Goal: Task Accomplishment & Management: Manage account settings

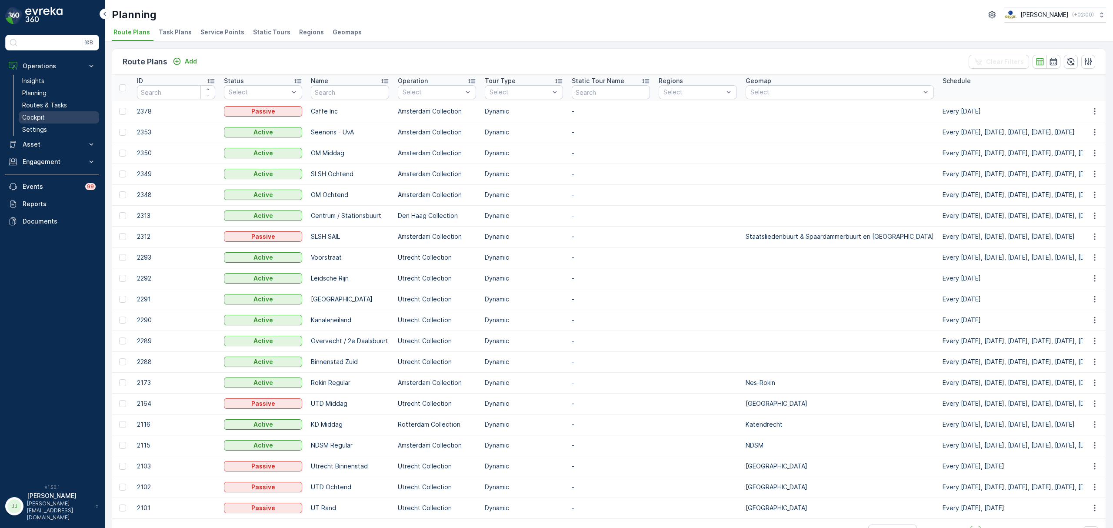
click at [42, 118] on p "Cockpit" at bounding box center [33, 117] width 23 height 9
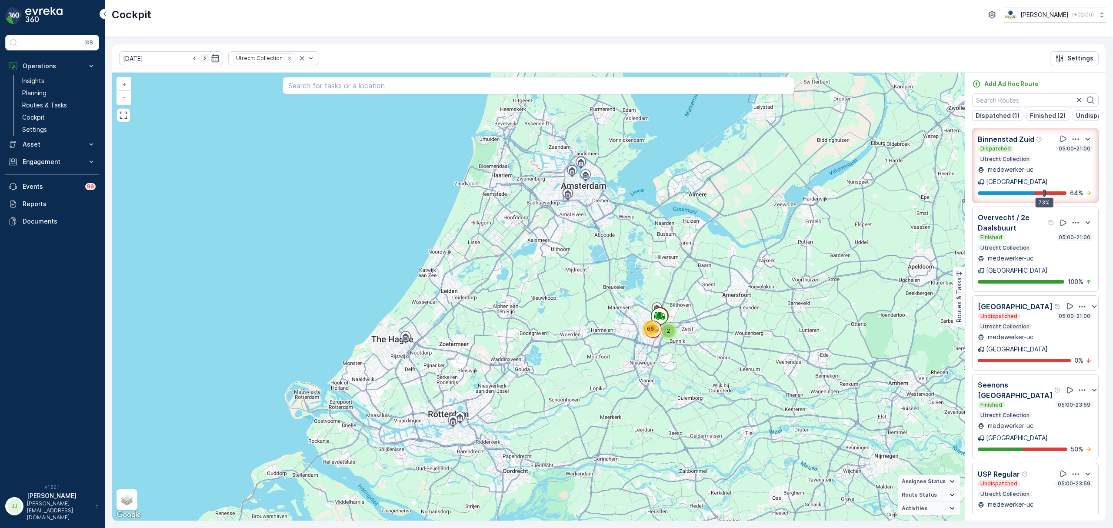
click at [200, 60] on icon "button" at bounding box center [204, 58] width 9 height 9
type input "16.09.2025"
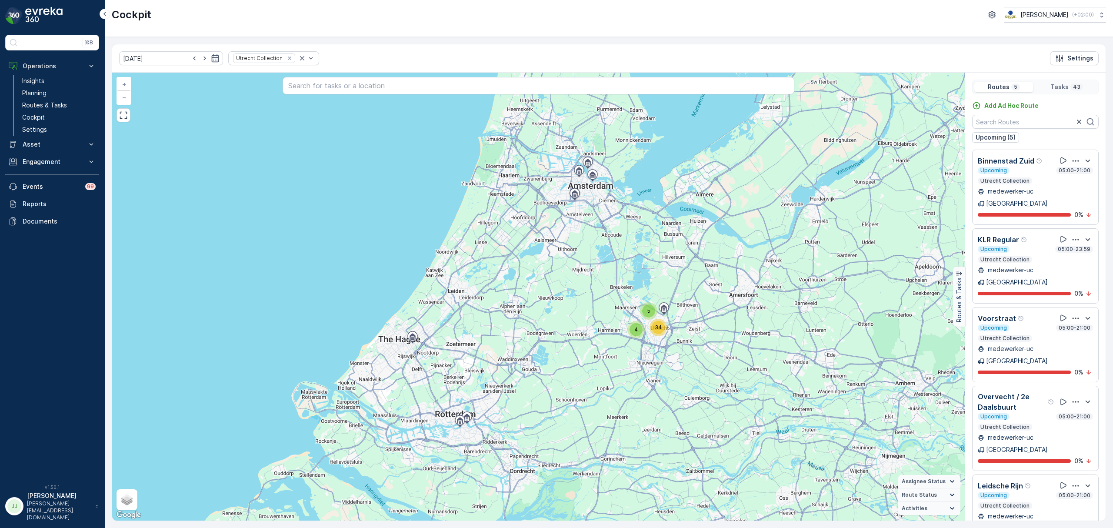
click at [1079, 485] on icon "button" at bounding box center [1076, 485] width 7 height 1
click at [1062, 505] on span "See More Details" at bounding box center [1075, 509] width 50 height 9
click at [73, 103] on link "Routes & Tasks" at bounding box center [59, 105] width 80 height 12
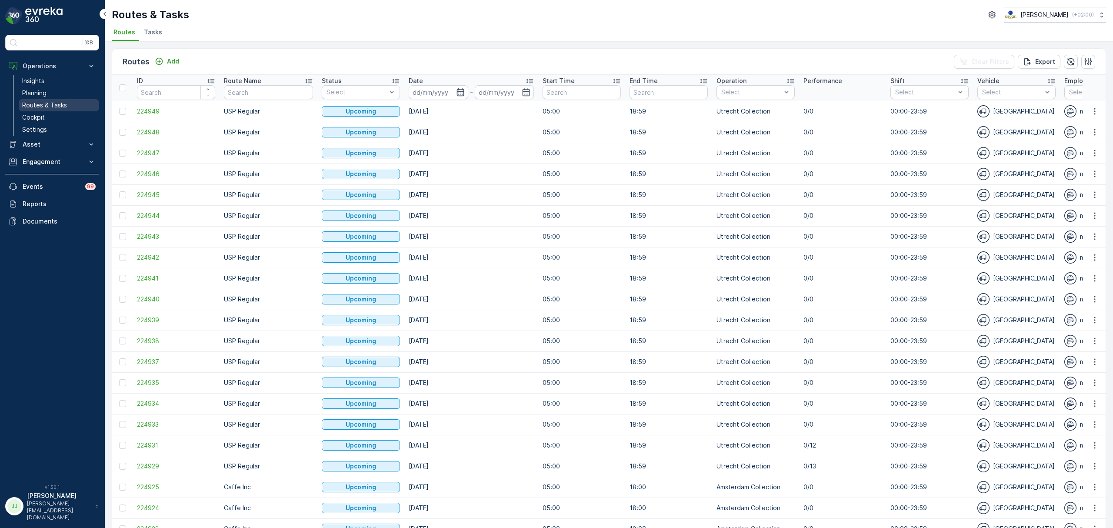
click at [61, 104] on p "Routes & Tasks" at bounding box center [44, 105] width 45 height 9
click at [43, 91] on p "Planning" at bounding box center [34, 93] width 24 height 9
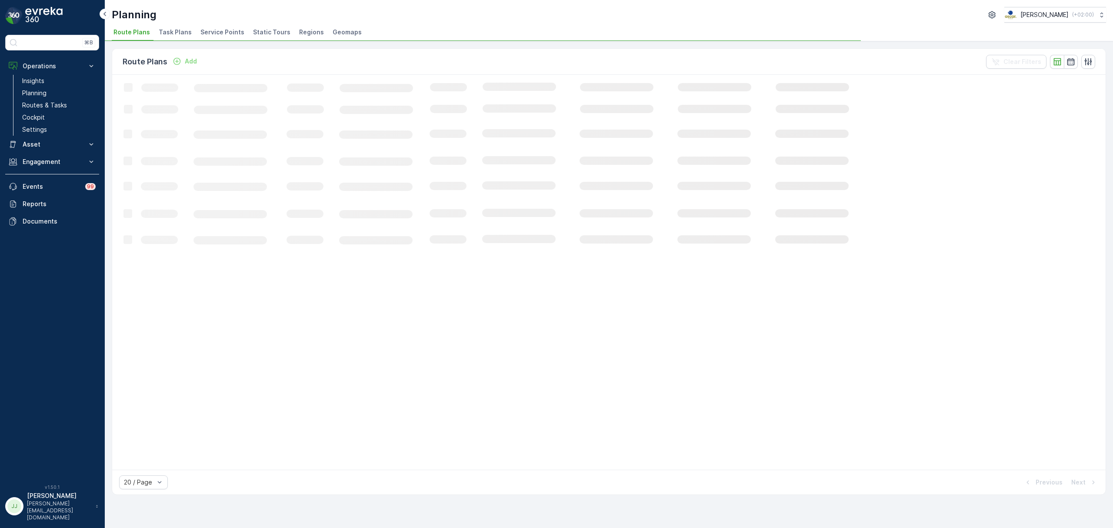
click at [174, 27] on li "Task Plans" at bounding box center [176, 33] width 38 height 15
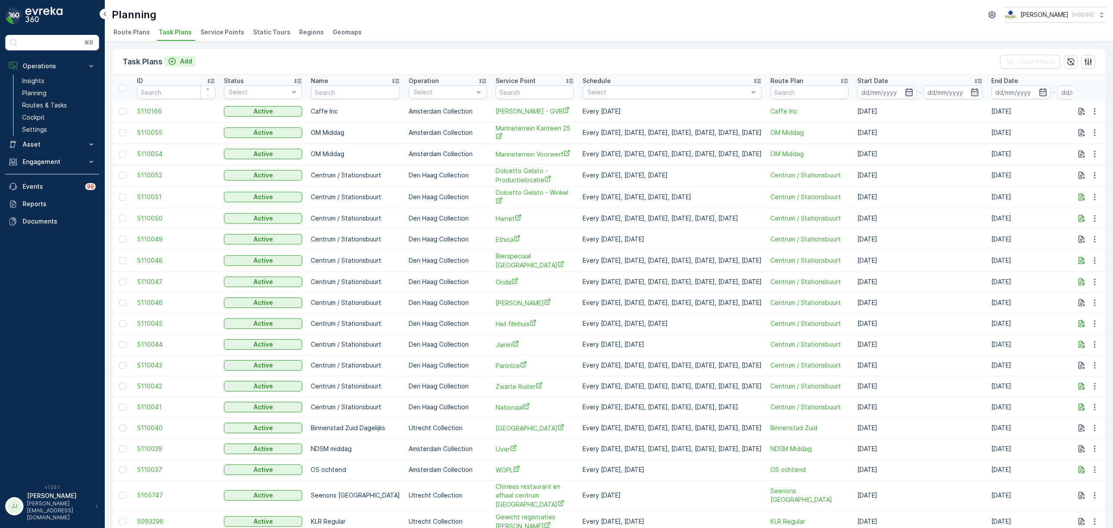
click at [183, 60] on p "Add" at bounding box center [186, 61] width 12 height 9
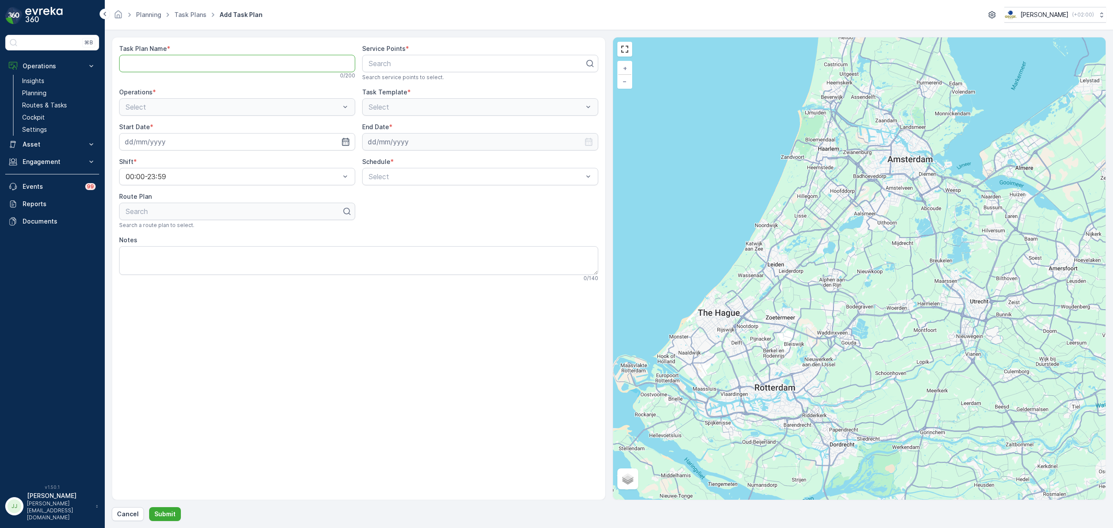
click at [202, 66] on Name "Task Plan Name" at bounding box center [237, 63] width 236 height 17
type Name "PS Middag"
click at [406, 65] on div at bounding box center [477, 64] width 218 height 8
type input "luxo"
click at [404, 87] on div "Luxor" at bounding box center [480, 85] width 226 height 8
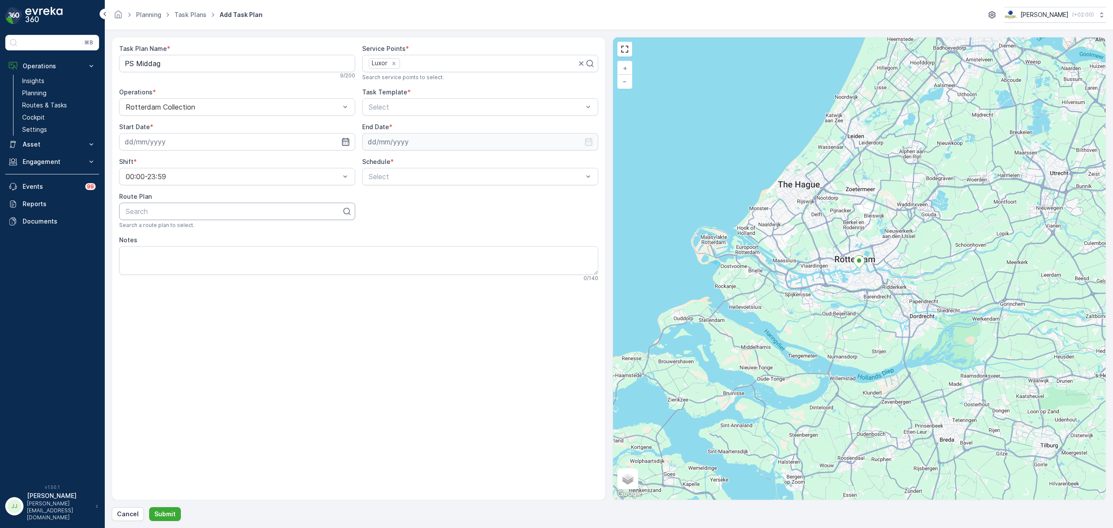
click at [157, 213] on div at bounding box center [234, 211] width 218 height 8
type input "ps midd"
click at [169, 235] on div "PS Middag" at bounding box center [237, 233] width 226 height 8
click at [239, 140] on input at bounding box center [237, 141] width 236 height 17
click at [150, 230] on div "15" at bounding box center [150, 232] width 14 height 14
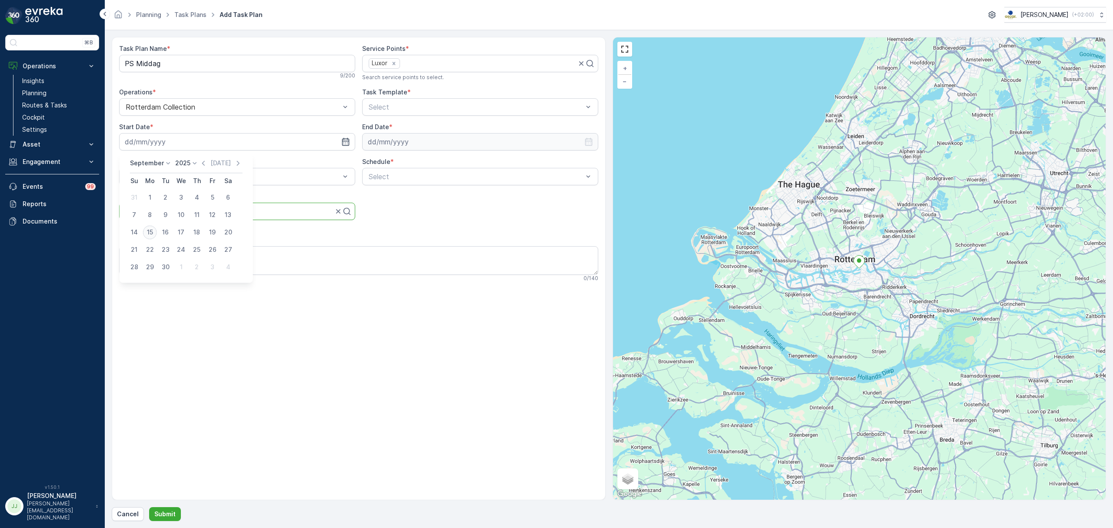
type input "[DATE]"
click at [422, 137] on input at bounding box center [480, 141] width 236 height 17
click at [464, 159] on p "[DATE]" at bounding box center [464, 163] width 20 height 9
click at [427, 167] on p "2025" at bounding box center [425, 163] width 15 height 9
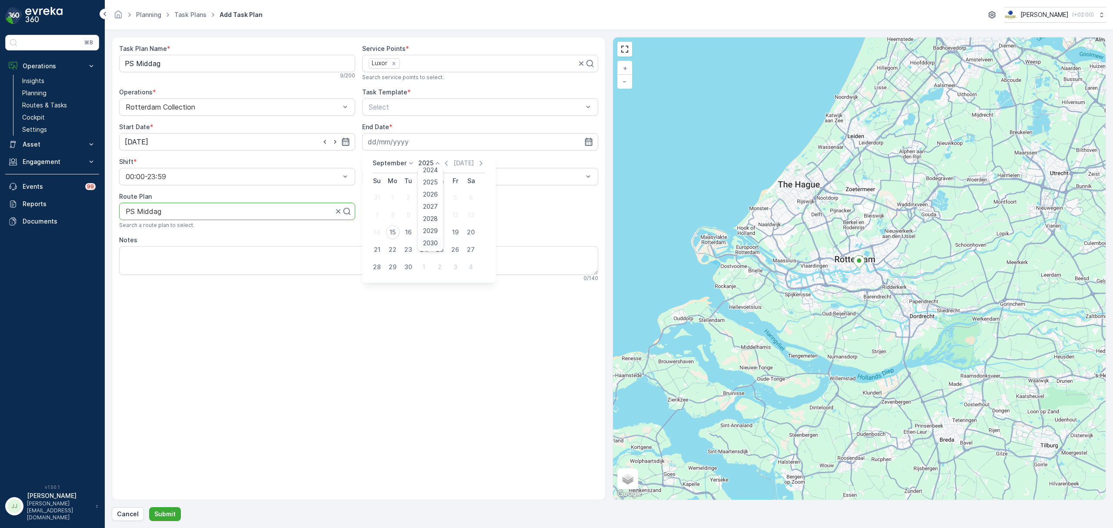
click at [434, 241] on span "2030" at bounding box center [431, 243] width 15 height 9
click at [387, 166] on p "September" at bounding box center [390, 163] width 34 height 9
click at [395, 224] on span "October" at bounding box center [390, 227] width 25 height 9
click at [397, 230] on div "14" at bounding box center [393, 232] width 14 height 14
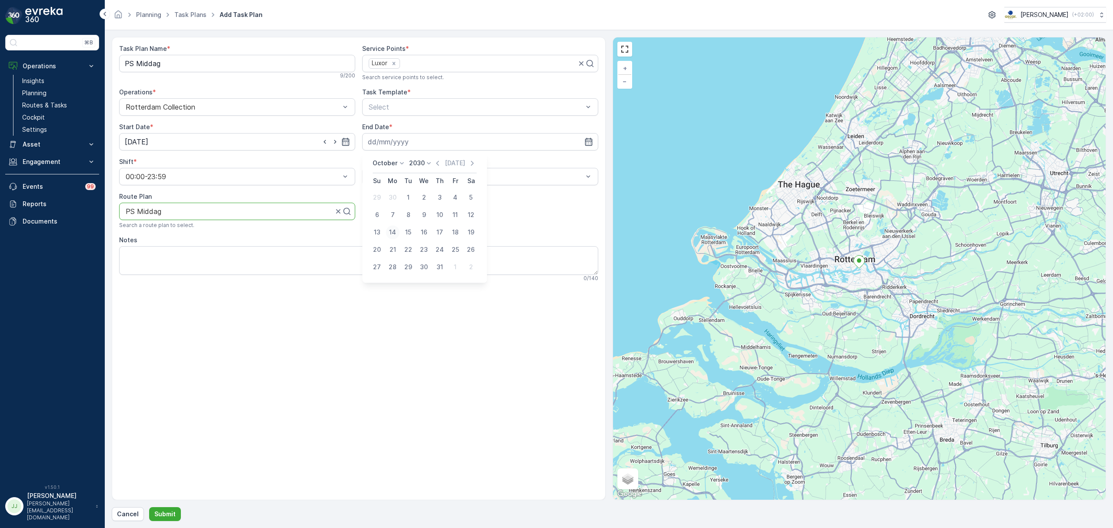
type input "[DATE]"
click at [416, 132] on span "Item Collection [PERSON_NAME]" at bounding box center [422, 128] width 110 height 8
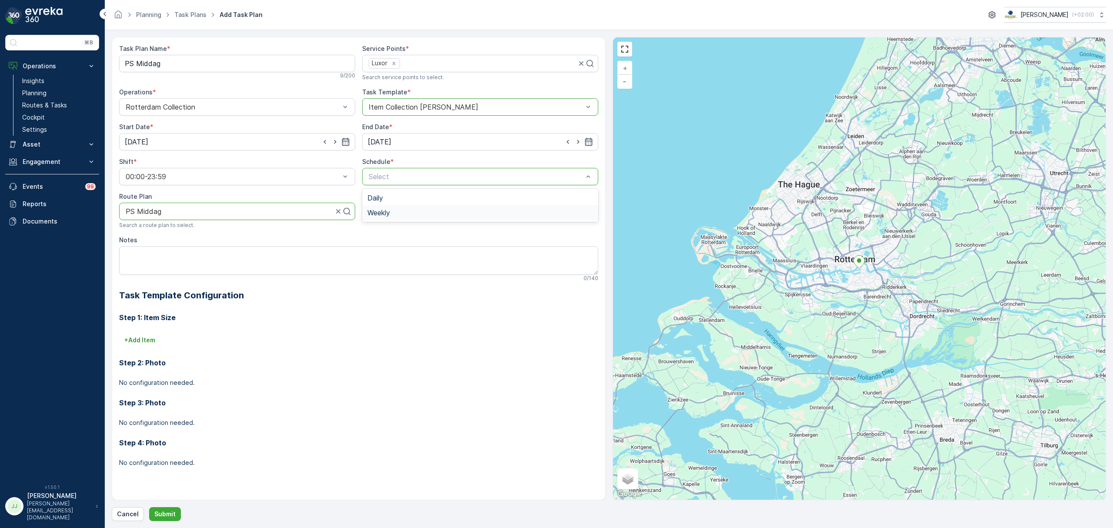
drag, startPoint x: 401, startPoint y: 174, endPoint x: 388, endPoint y: 210, distance: 37.3
click at [388, 210] on span "Weekly" at bounding box center [378, 213] width 23 height 8
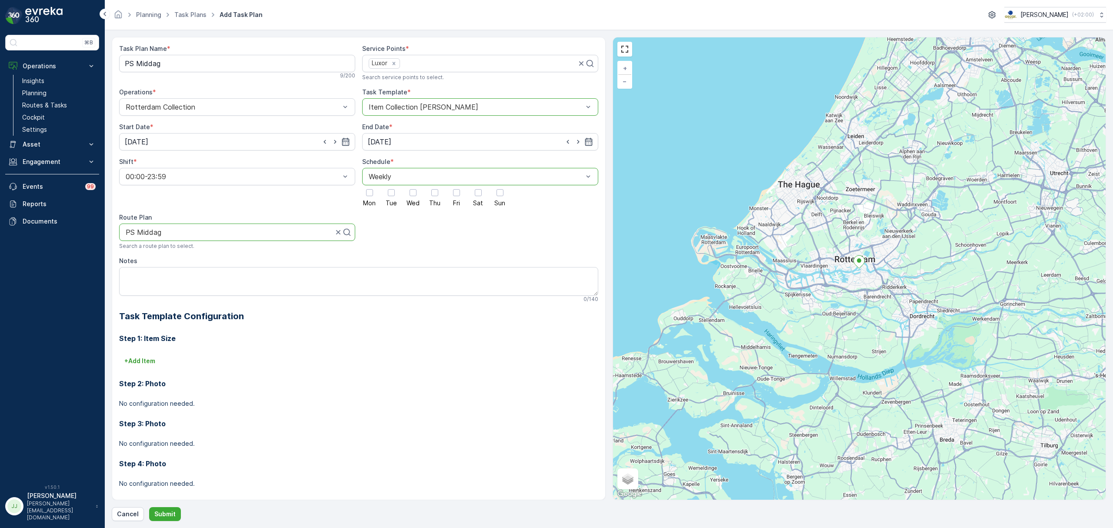
click at [469, 189] on div "Mon Tue Wed Thu Fri Sat Sun" at bounding box center [480, 195] width 236 height 21
click at [475, 193] on div at bounding box center [478, 192] width 7 height 7
click at [478, 185] on input "Sat" at bounding box center [478, 185] width 0 height 0
click at [497, 194] on div at bounding box center [500, 192] width 7 height 7
click at [500, 185] on input "Sun" at bounding box center [500, 185] width 0 height 0
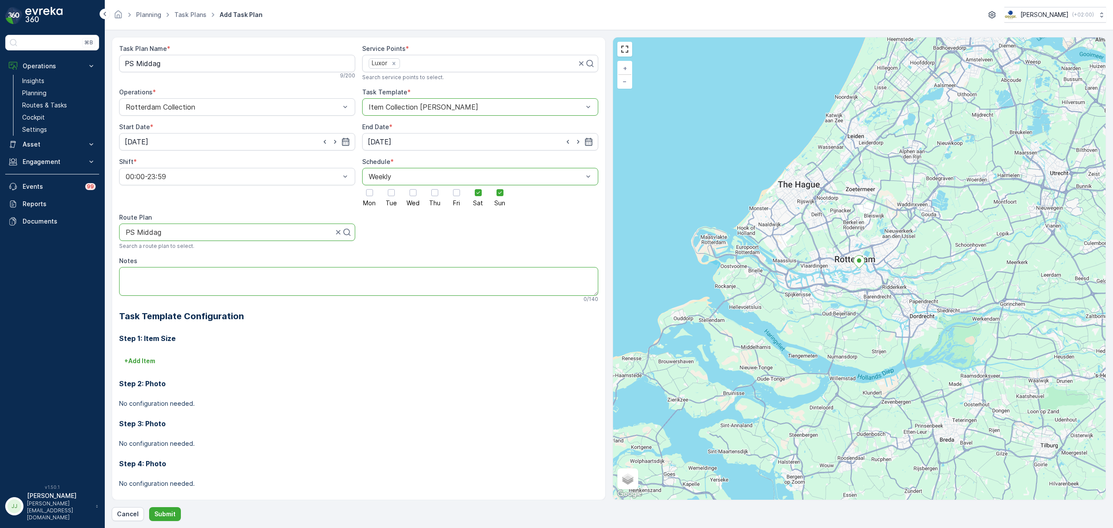
click at [261, 275] on textarea "Notes" at bounding box center [358, 281] width 479 height 29
paste textarea "Code: 098653"
type textarea "Code: 098653"
click at [142, 365] on p "+ Add Item" at bounding box center [139, 361] width 31 height 9
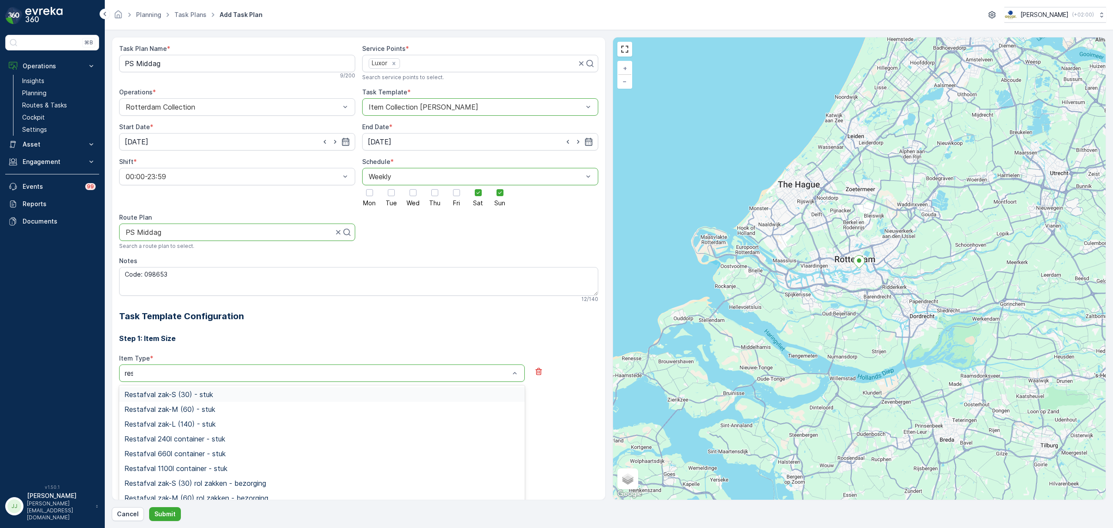
type input "rest"
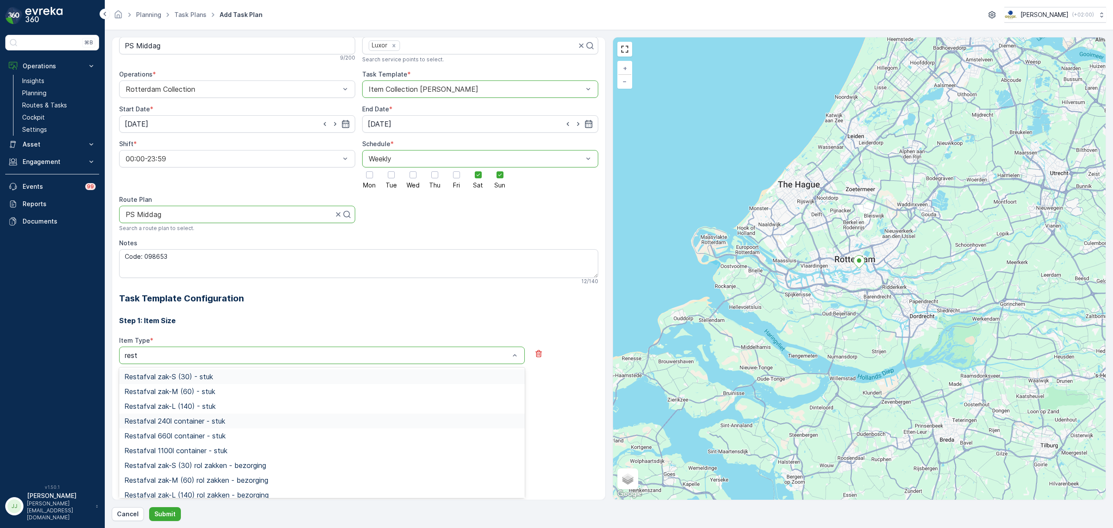
scroll to position [48, 0]
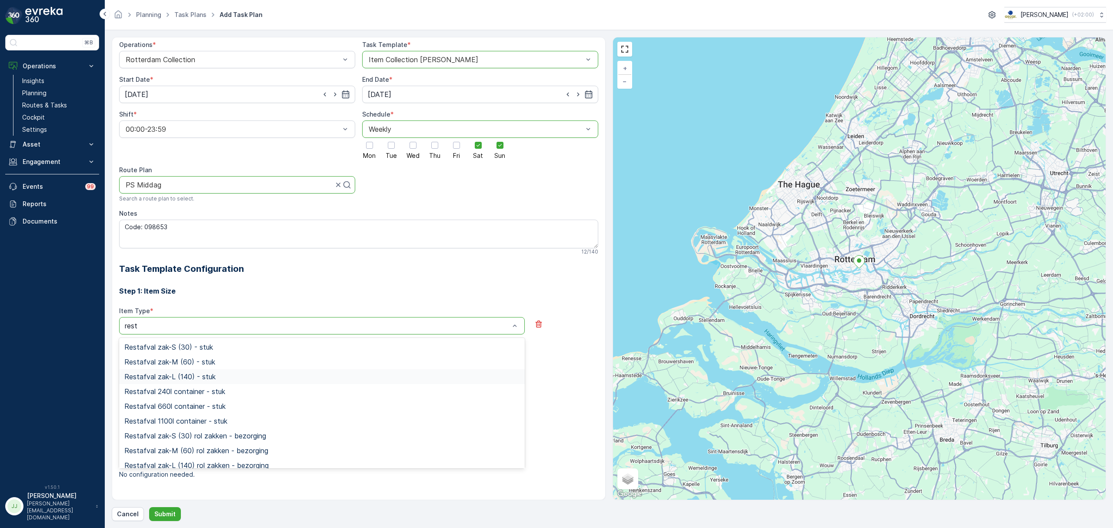
click at [197, 380] on span "Restafval zak-L (140) - stuk" at bounding box center [169, 377] width 91 height 8
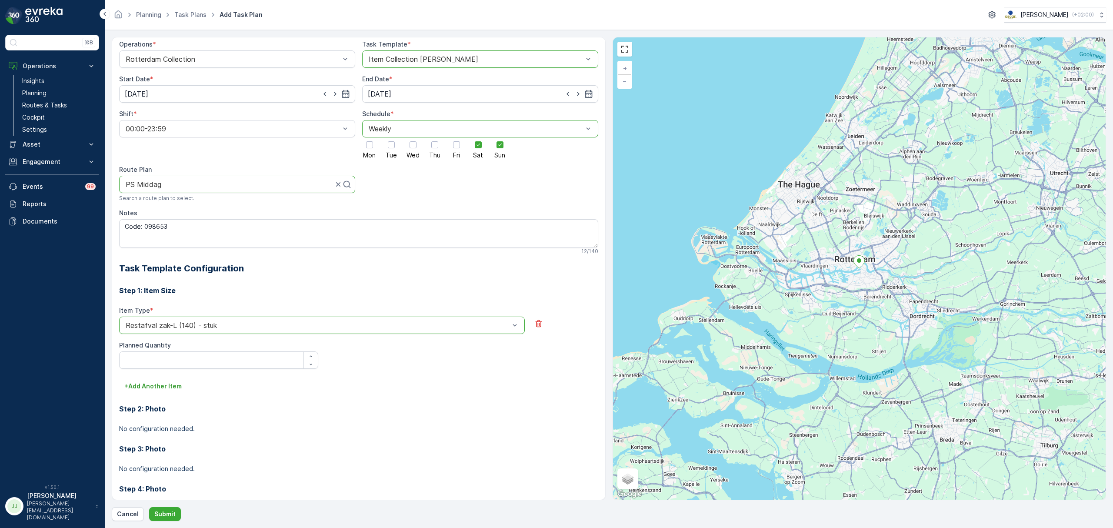
click at [200, 331] on div "Restafval zak-L (140) - stuk" at bounding box center [322, 325] width 406 height 17
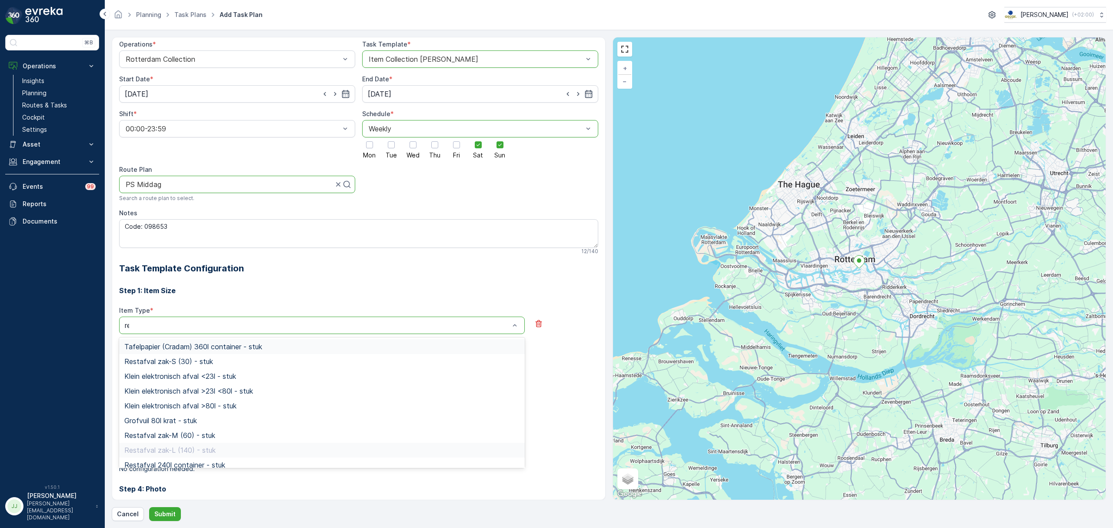
type input "rest"
click at [194, 397] on div "Restafval 240l container - stuk" at bounding box center [322, 391] width 406 height 15
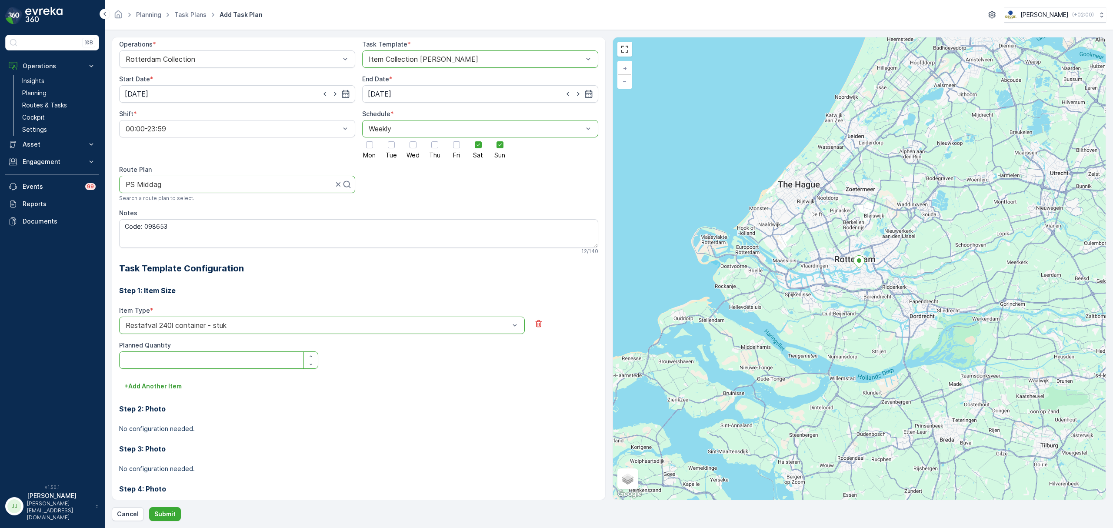
click at [183, 361] on Quantity "Planned Quantity" at bounding box center [218, 359] width 199 height 17
type Quantity "1"
type Quantity "6"
click at [174, 381] on button "+ Add Another Item" at bounding box center [153, 386] width 68 height 14
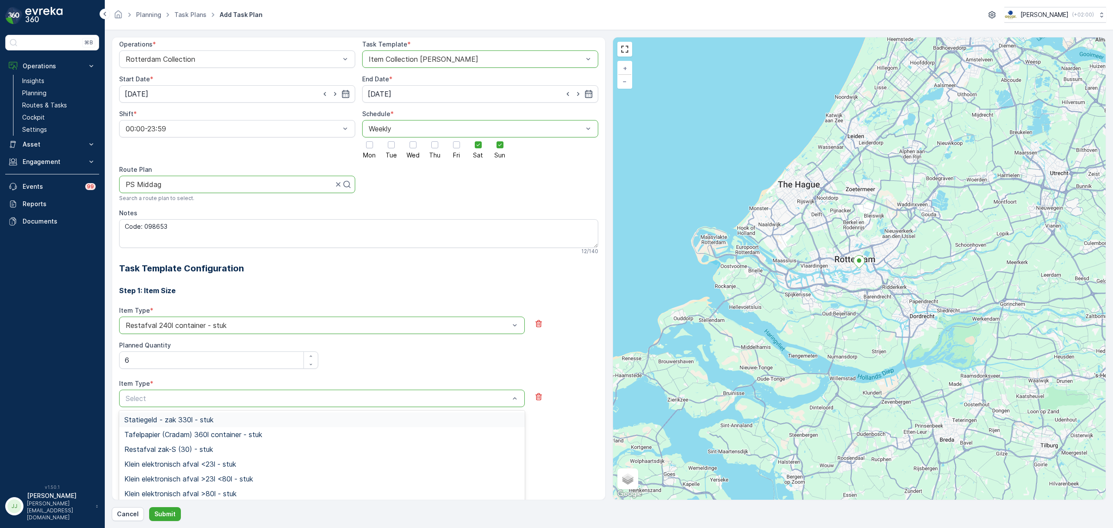
click at [169, 391] on div "Select" at bounding box center [322, 398] width 406 height 17
type input "papier"
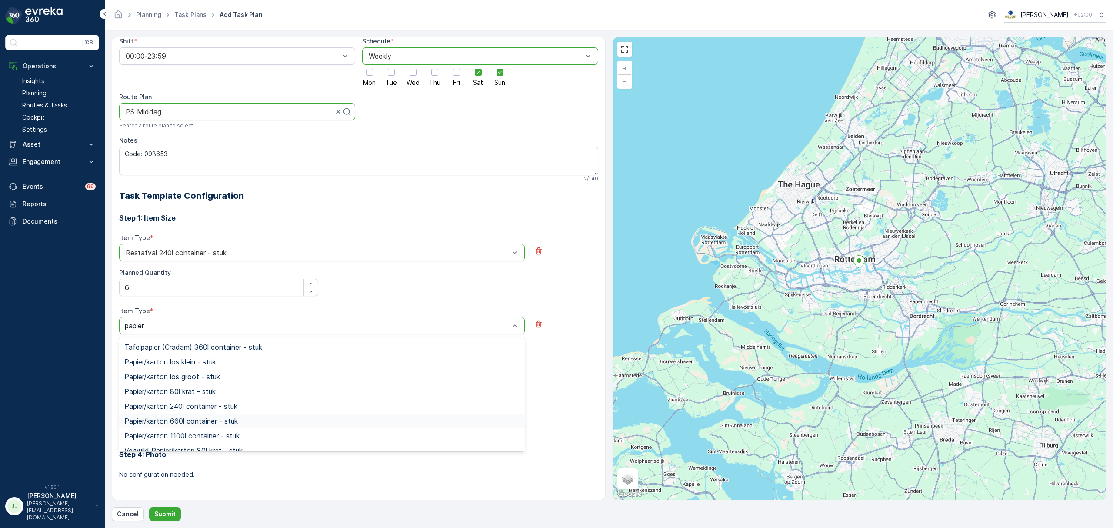
scroll to position [58, 0]
click at [192, 361] on span "Papier/karton 660l container - stuk" at bounding box center [181, 363] width 114 height 8
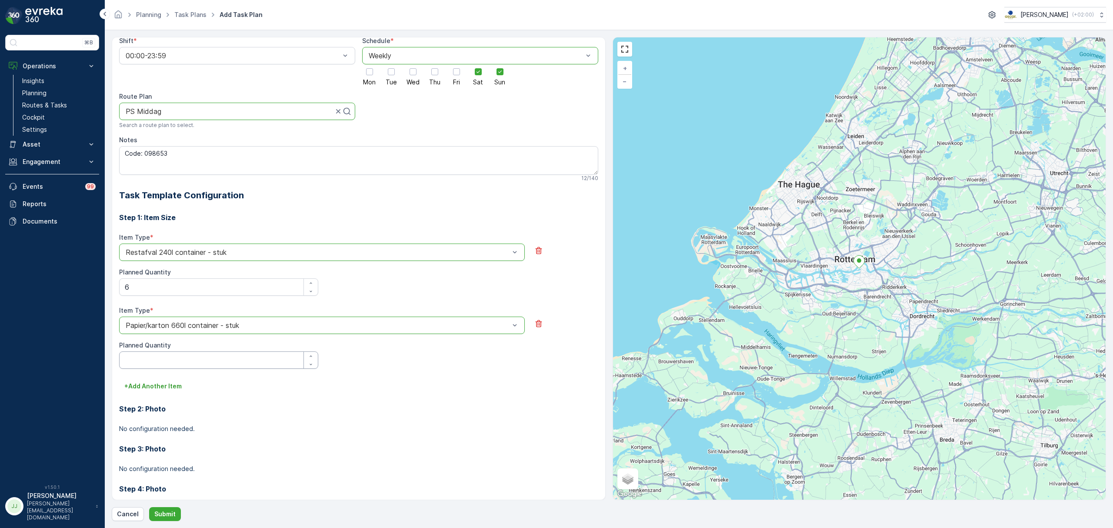
click at [167, 353] on Quantity "Planned Quantity" at bounding box center [218, 359] width 199 height 17
type Quantity "2"
click at [162, 390] on p "+ Add Another Item" at bounding box center [152, 386] width 57 height 9
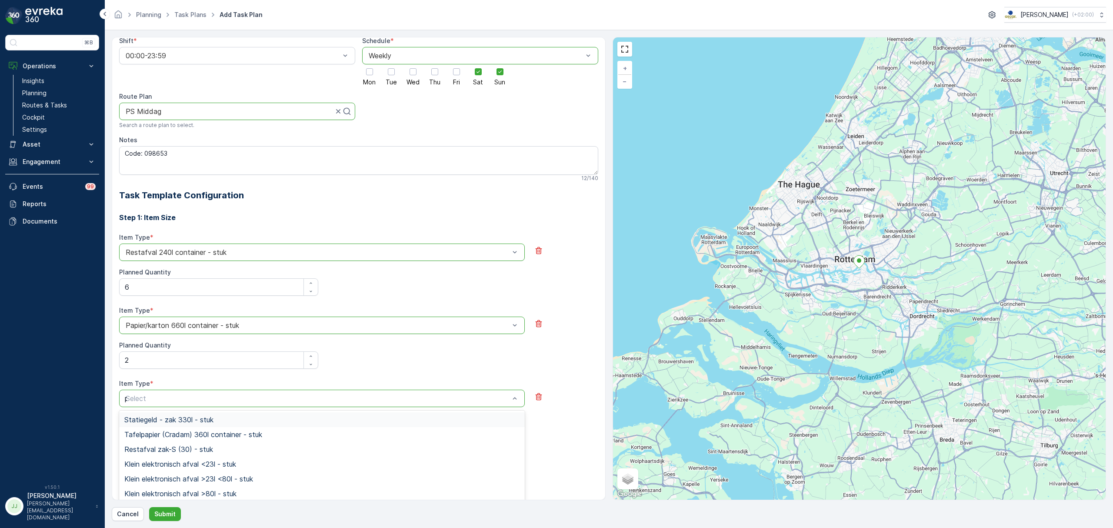
type input "pd"
click at [188, 464] on span "PD zak-XL (240) - stuk" at bounding box center [161, 464] width 75 height 8
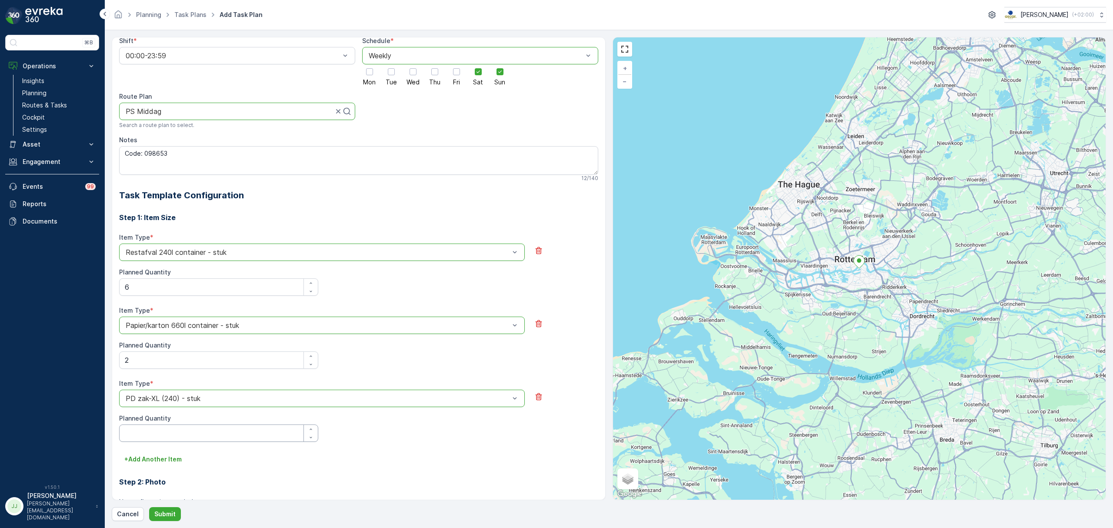
click at [178, 435] on Quantity "Planned Quantity" at bounding box center [218, 432] width 199 height 17
type Quantity "2"
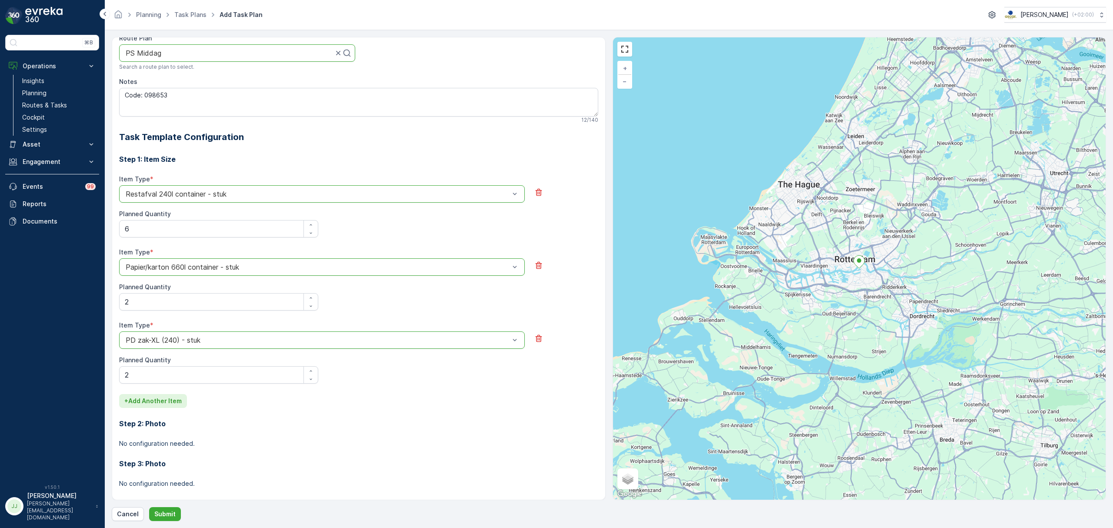
click at [157, 404] on p "+ Add Another Item" at bounding box center [152, 401] width 57 height 9
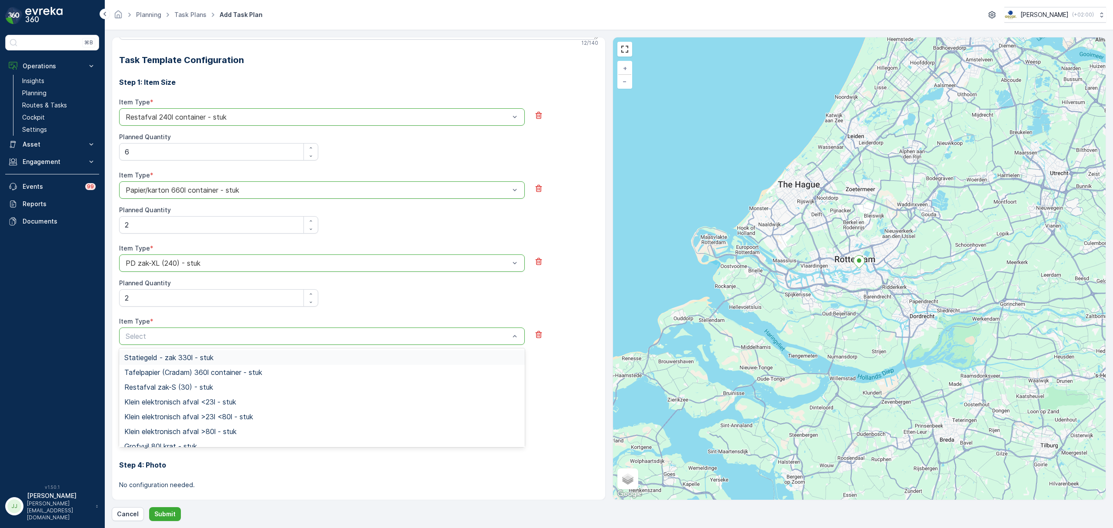
scroll to position [267, 0]
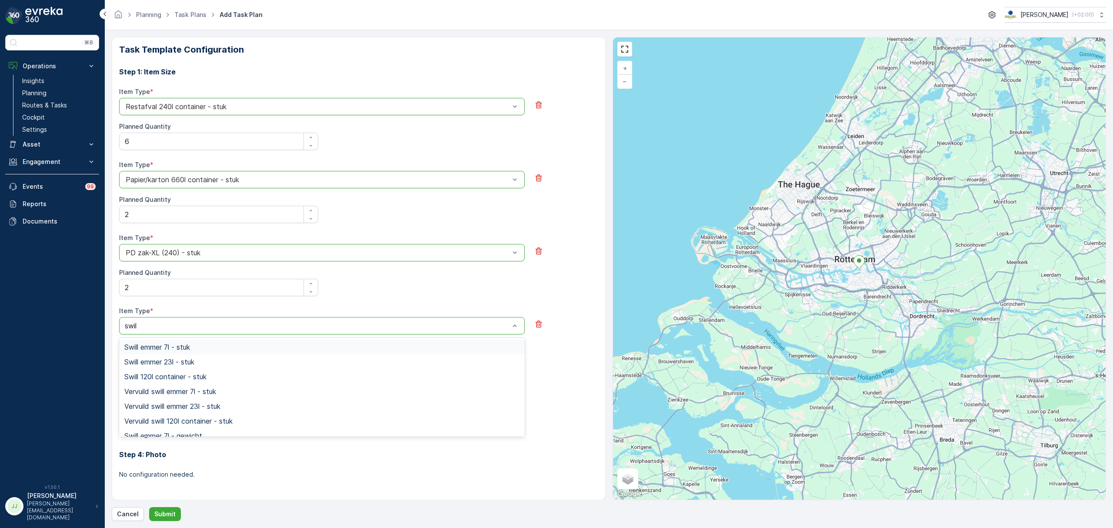
type input "swill"
click at [213, 374] on div "Swill 120l container - stuk" at bounding box center [321, 377] width 395 height 8
click at [177, 366] on Quantity "Planned Quantity" at bounding box center [218, 359] width 199 height 17
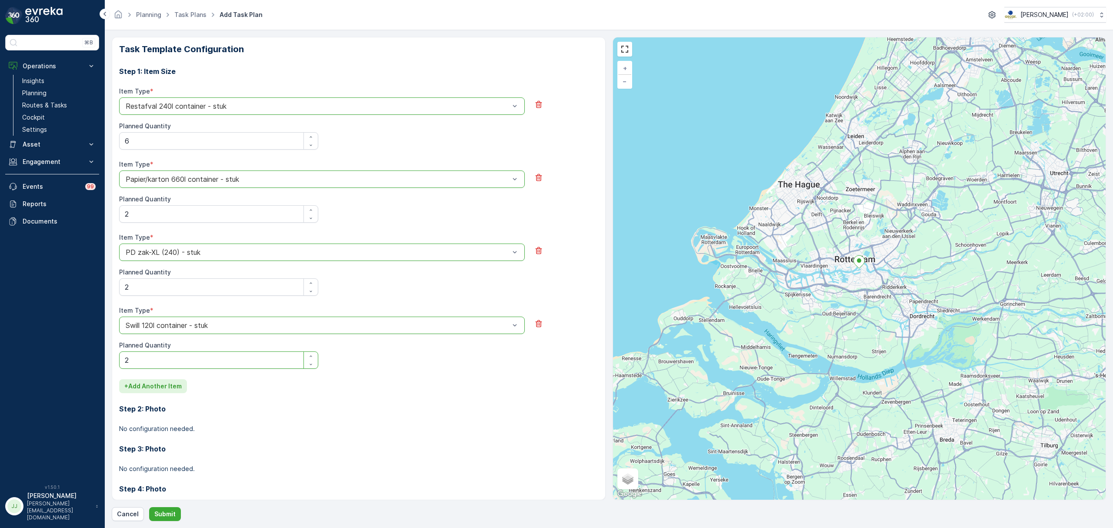
type Quantity "2"
click at [175, 384] on p "+ Add Another Item" at bounding box center [152, 386] width 57 height 9
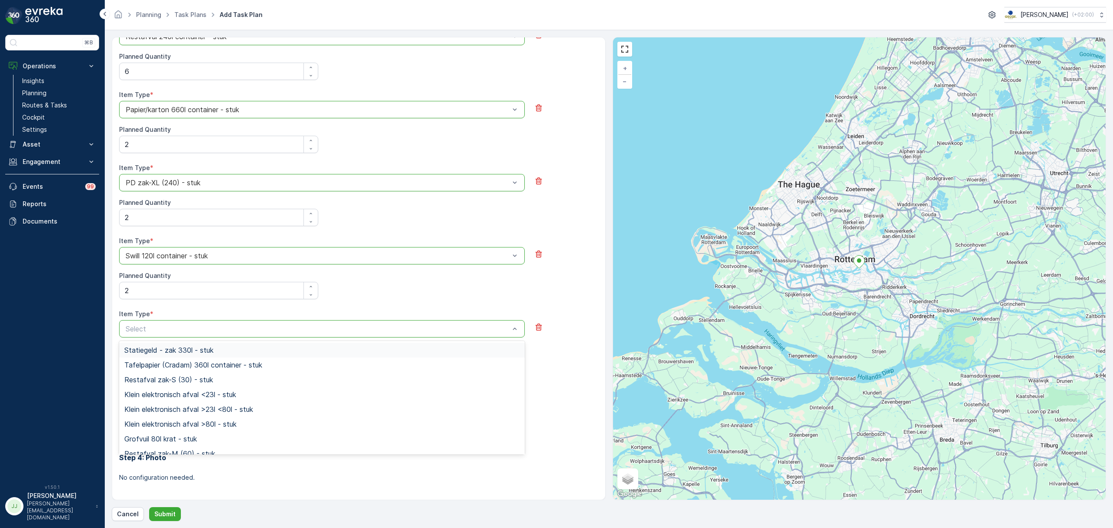
scroll to position [340, 0]
type input "glas"
click at [209, 361] on div "Glas 80l krat - stuk" at bounding box center [321, 362] width 395 height 8
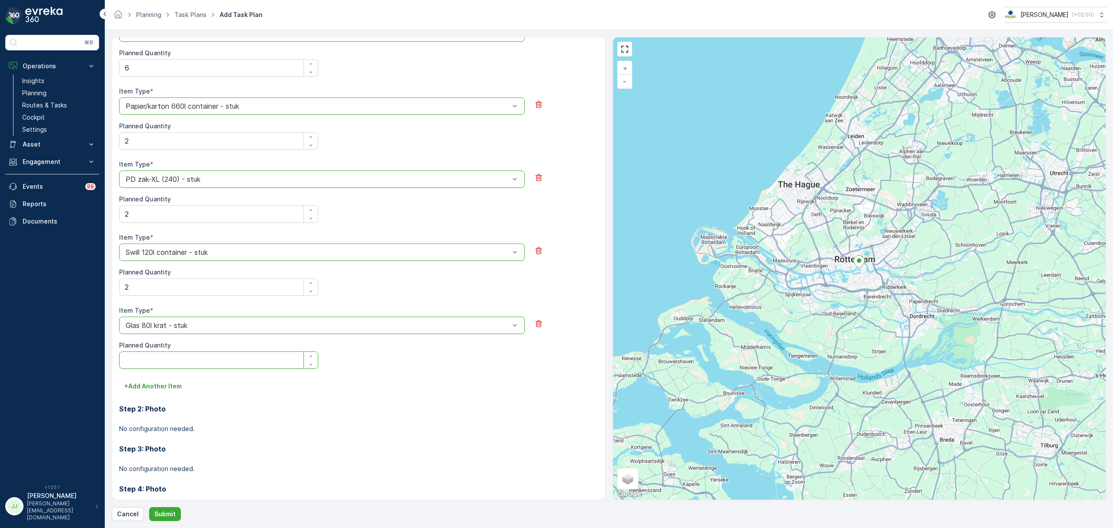
click at [197, 361] on Quantity "Planned Quantity" at bounding box center [218, 359] width 199 height 17
type Quantity "5"
click at [186, 391] on button "+ Add Another Item" at bounding box center [153, 386] width 68 height 14
type input "tissues"
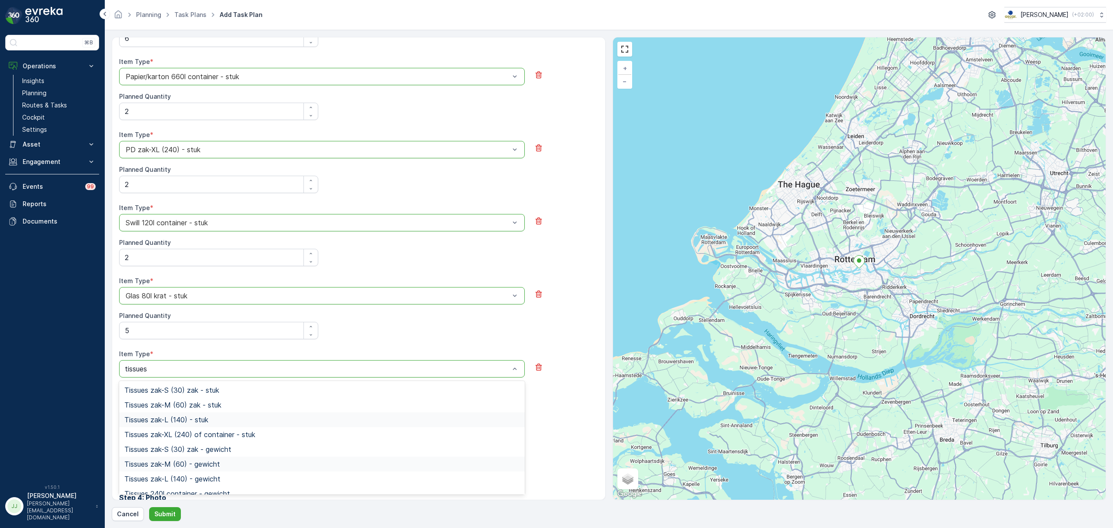
scroll to position [398, 0]
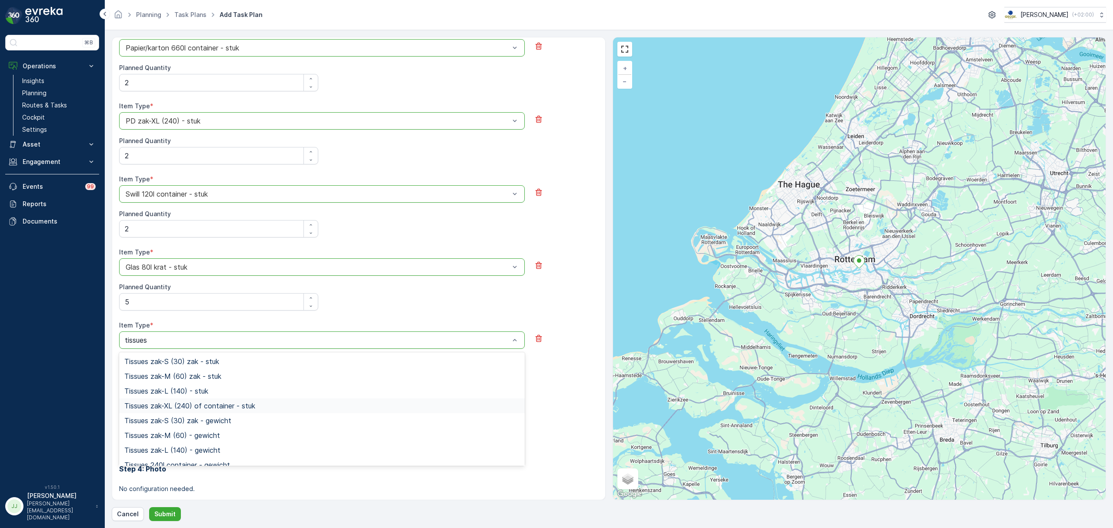
click at [173, 408] on span "Tissues zak-XL (240) of container - stuk" at bounding box center [189, 406] width 131 height 8
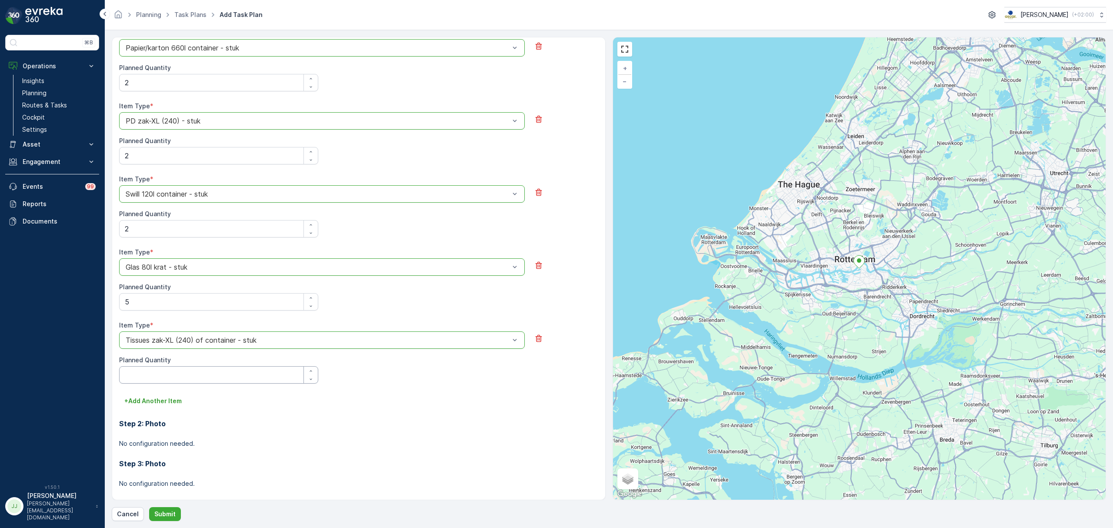
click at [150, 374] on Quantity "Planned Quantity" at bounding box center [218, 374] width 199 height 17
type Quantity "2"
click at [173, 514] on p "Submit" at bounding box center [164, 514] width 21 height 9
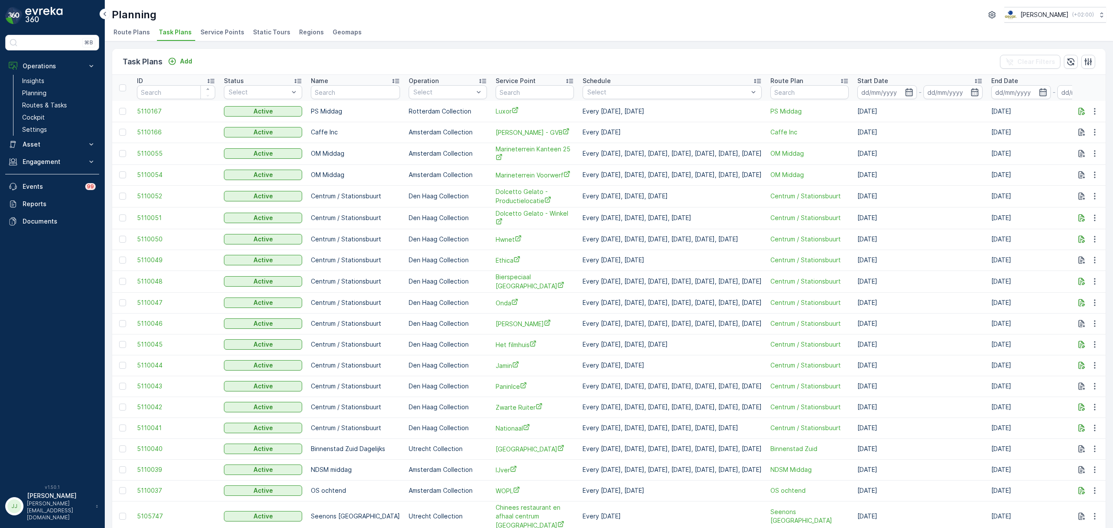
click at [139, 28] on span "Route Plans" at bounding box center [132, 32] width 37 height 9
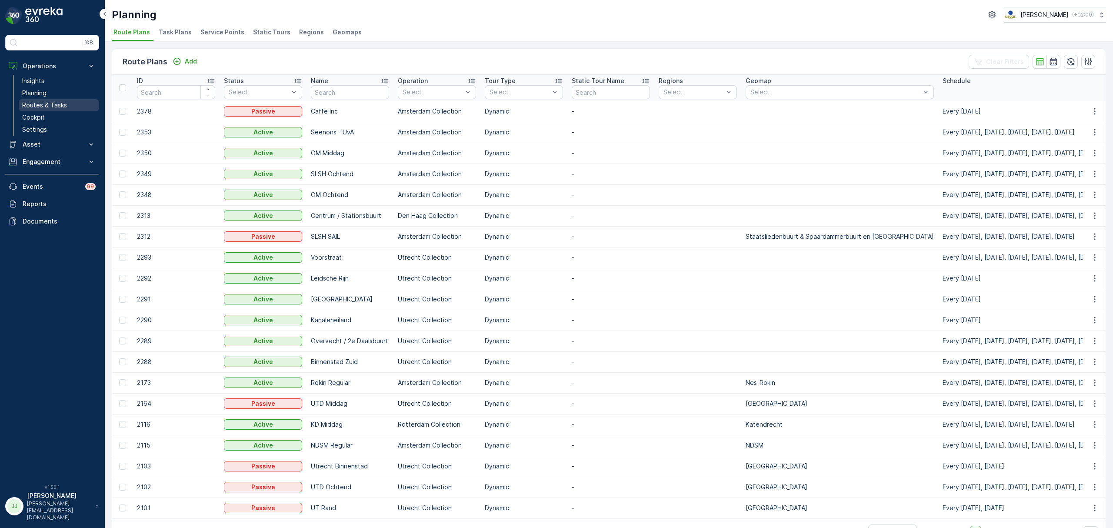
click at [63, 103] on p "Routes & Tasks" at bounding box center [44, 105] width 45 height 9
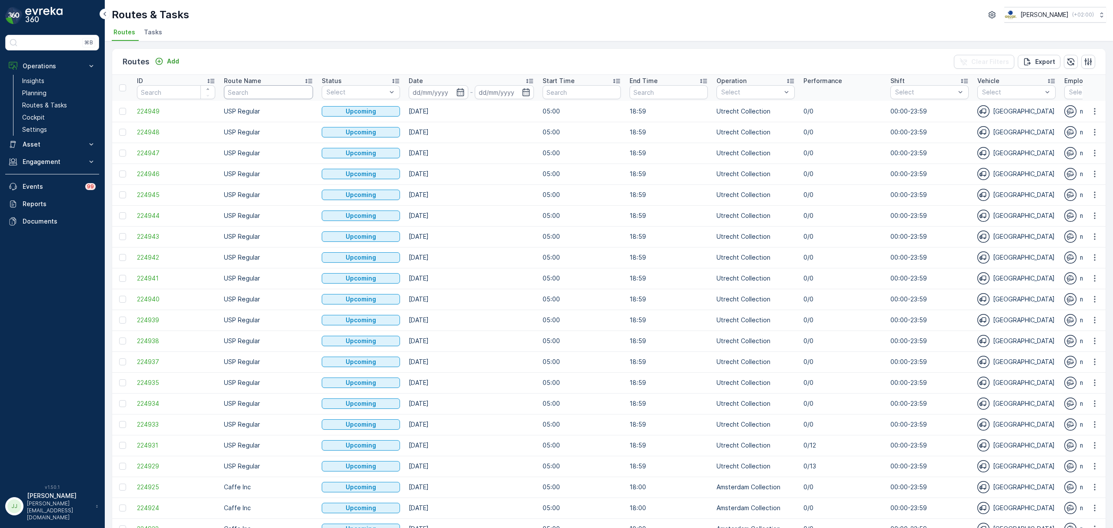
click at [277, 94] on input "text" at bounding box center [268, 92] width 89 height 14
type input "lombok"
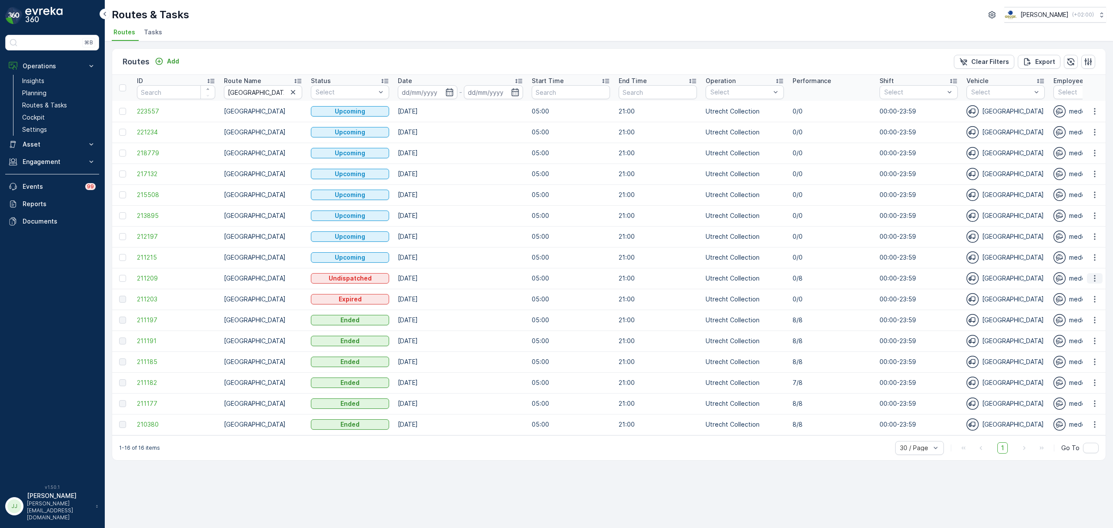
click at [1094, 275] on icon "button" at bounding box center [1095, 278] width 9 height 9
click at [1072, 293] on span "See More Details" at bounding box center [1074, 291] width 50 height 9
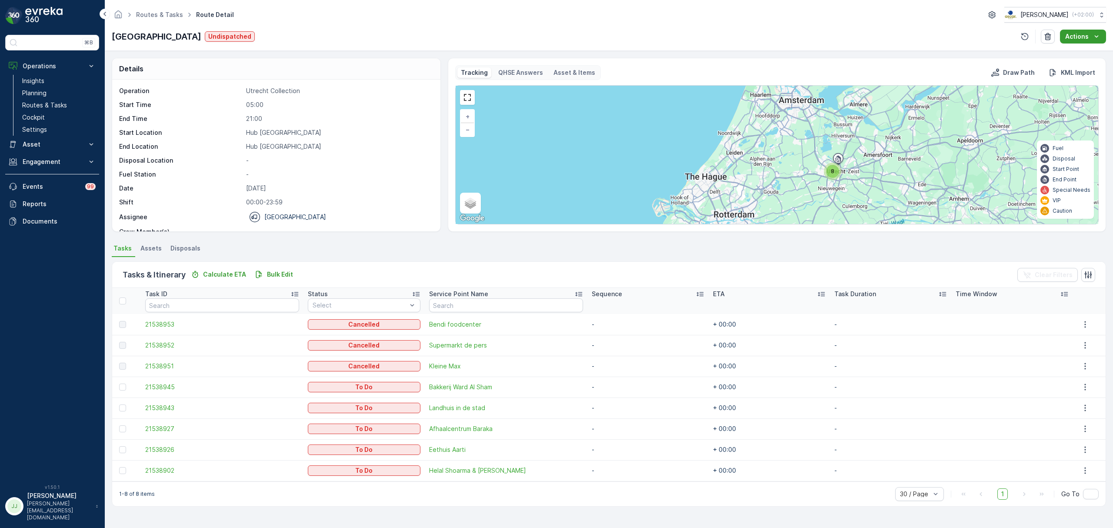
click at [1096, 39] on icon "Actions" at bounding box center [1096, 36] width 9 height 9
click at [493, 30] on div "Lombok Undispatched Actions" at bounding box center [609, 37] width 995 height 14
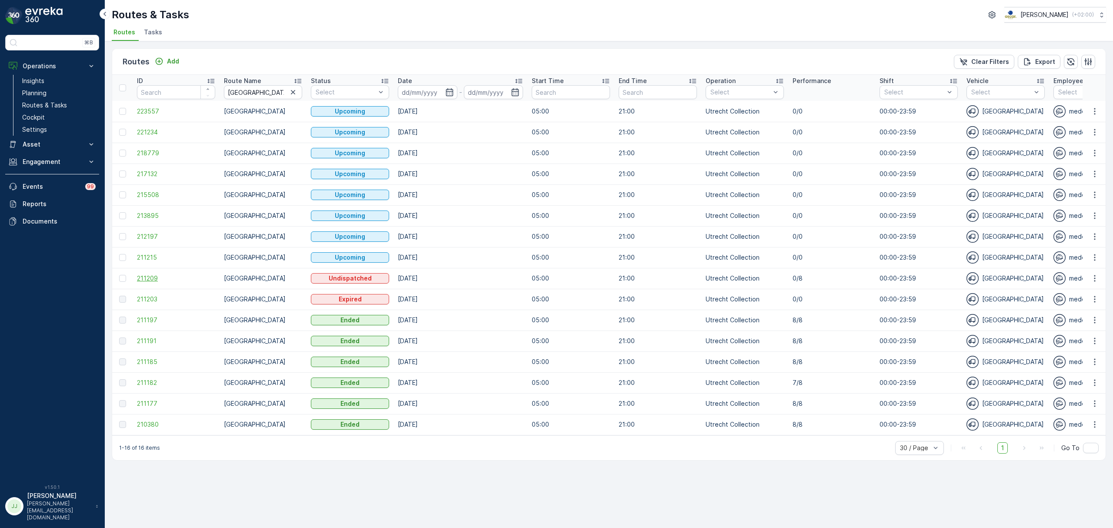
click at [157, 277] on span "211209" at bounding box center [176, 278] width 78 height 9
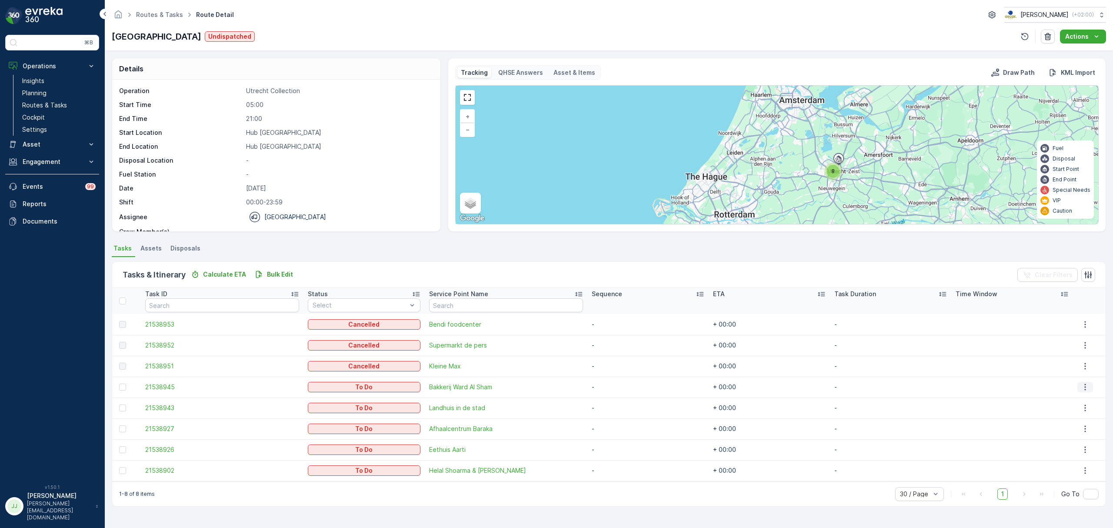
click at [1085, 388] on icon "button" at bounding box center [1085, 387] width 9 height 9
click at [1075, 424] on span "Change Route" at bounding box center [1073, 424] width 42 height 9
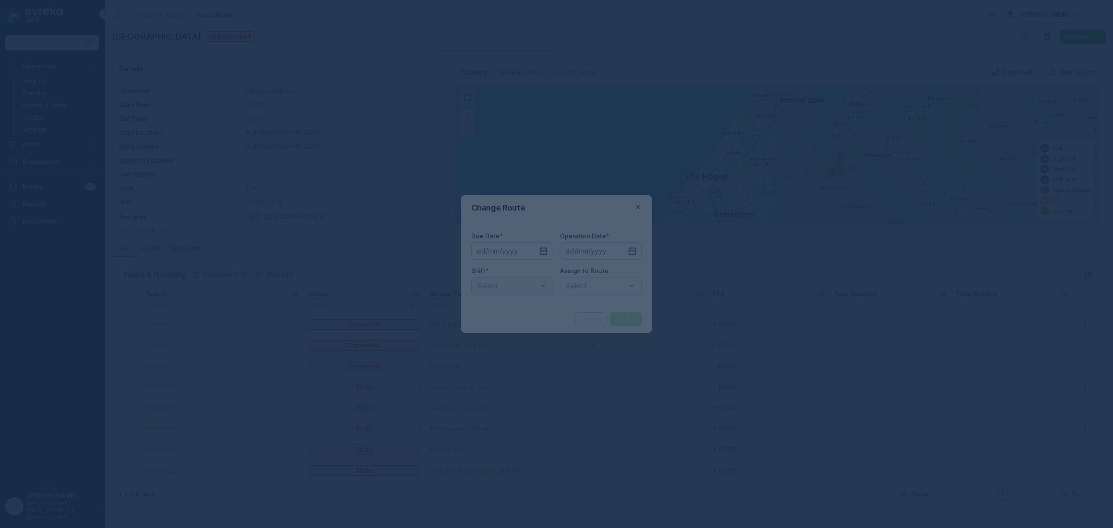
type input "[DATE]"
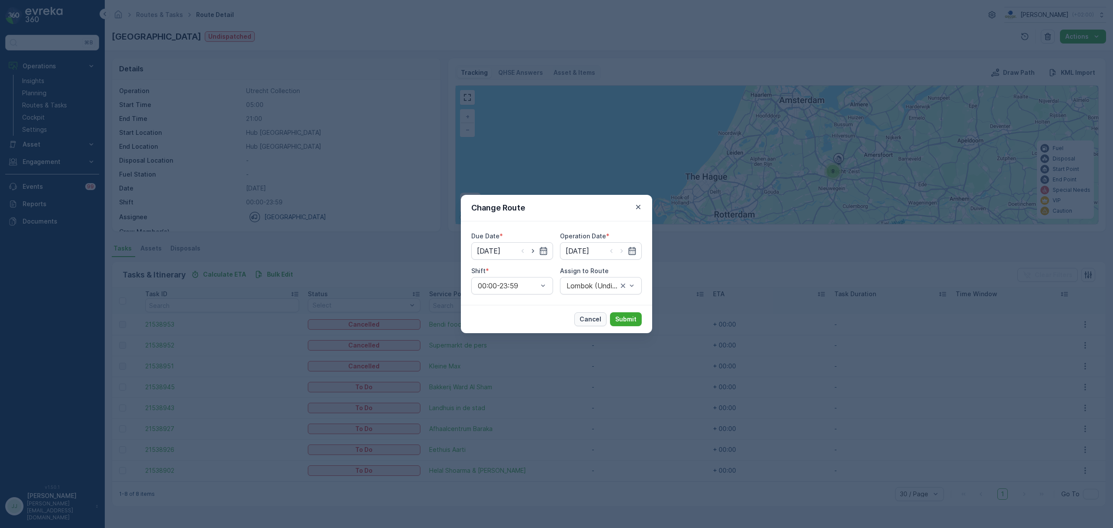
click at [599, 320] on p "Cancel" at bounding box center [591, 319] width 22 height 9
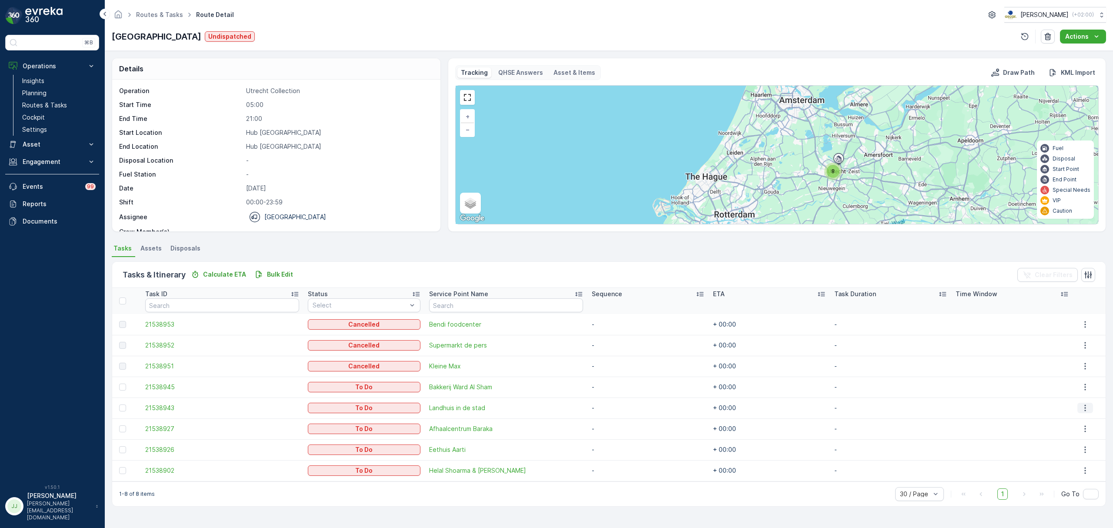
click at [1085, 407] on icon "button" at bounding box center [1085, 408] width 9 height 9
click at [1081, 442] on span "Change Route" at bounding box center [1073, 445] width 42 height 9
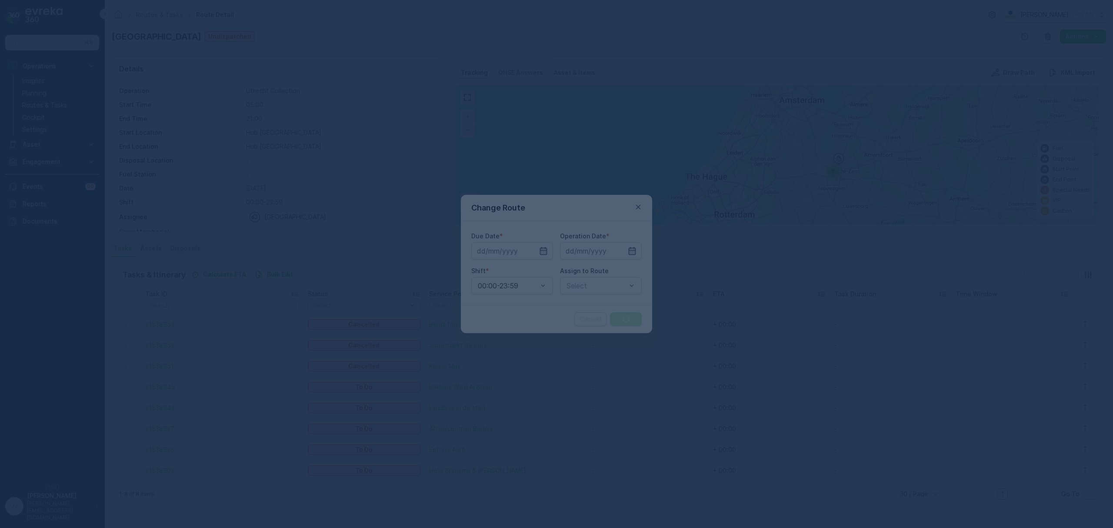
type input "[DATE]"
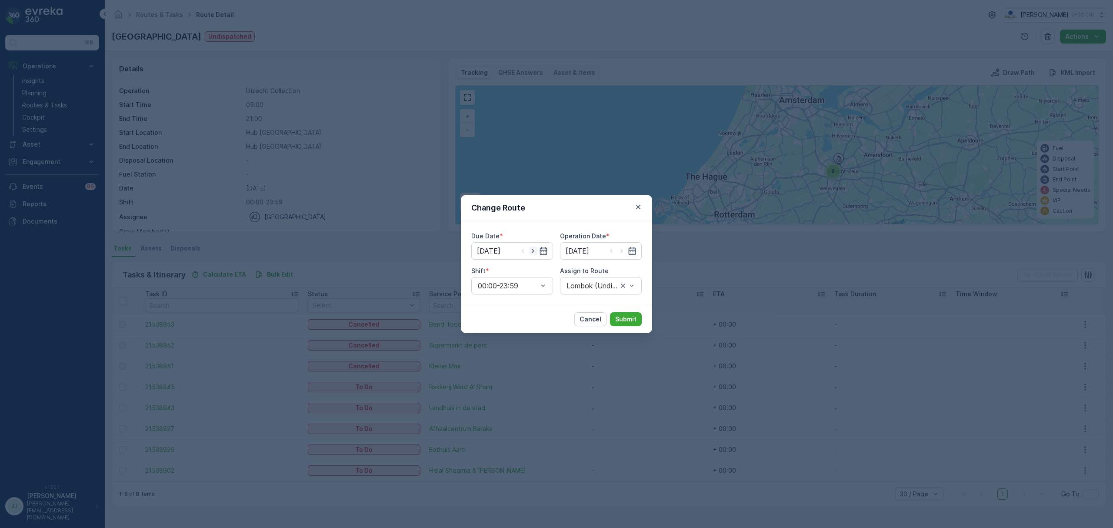
click at [533, 250] on icon "button" at bounding box center [533, 251] width 2 height 4
type input "17.09.2025"
click at [621, 250] on icon "button" at bounding box center [622, 251] width 2 height 4
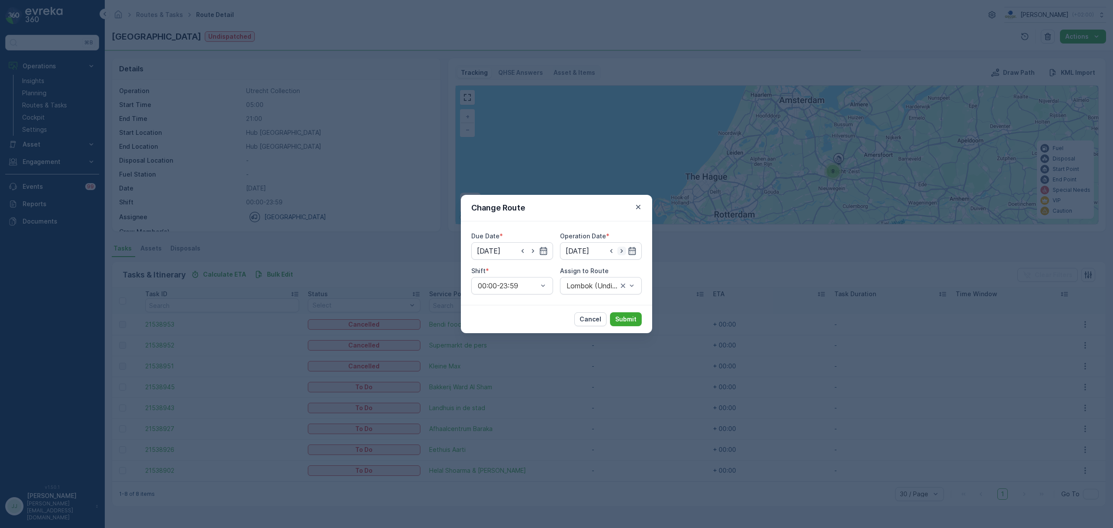
type input "17.09.2025"
click at [479, 317] on div "Cancel Submit" at bounding box center [556, 319] width 191 height 28
click at [595, 322] on p "Cancel" at bounding box center [591, 319] width 22 height 9
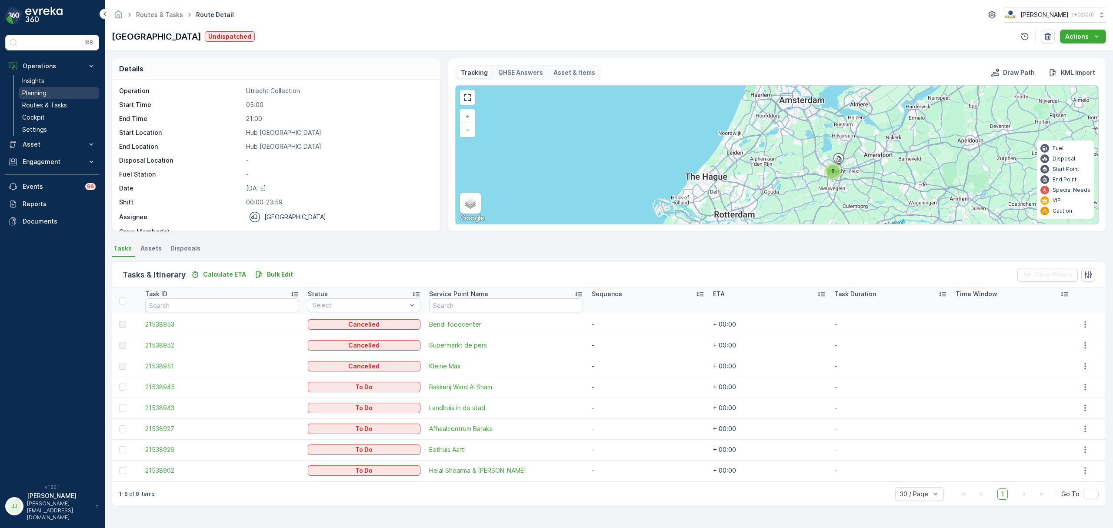
click at [41, 93] on p "Planning" at bounding box center [34, 93] width 24 height 9
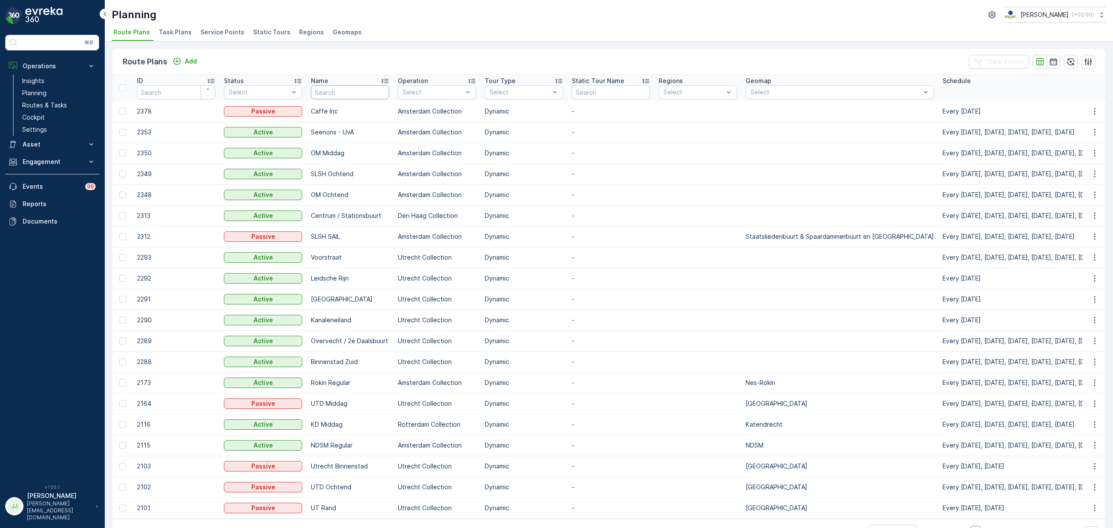
click at [324, 96] on input "text" at bounding box center [350, 92] width 78 height 14
type input "route"
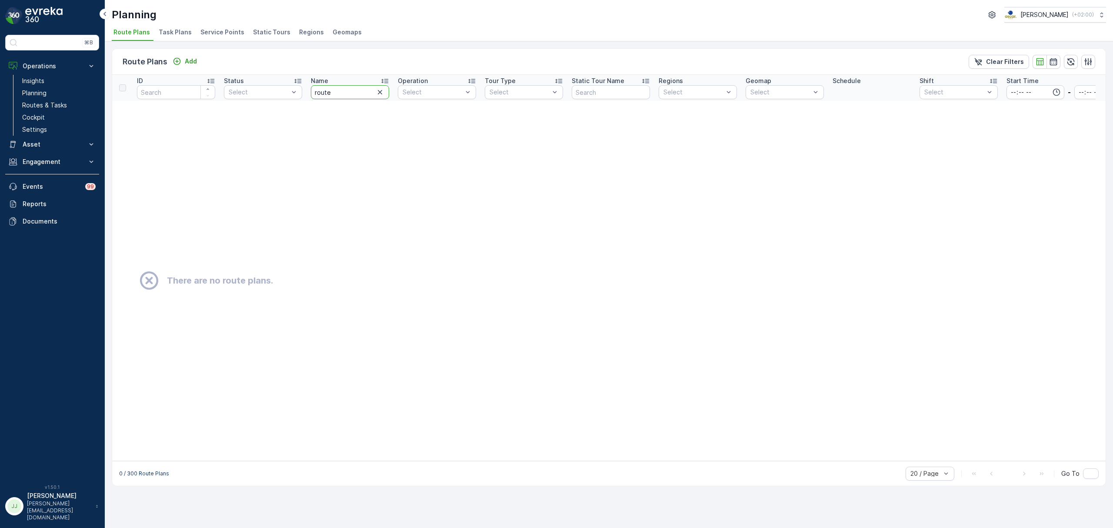
drag, startPoint x: 342, startPoint y: 94, endPoint x: 222, endPoint y: 108, distance: 120.9
click at [222, 108] on table "ID Status Select Name route Operation Select Tour Type Select Static Tour Name …" at bounding box center [1134, 268] width 2045 height 386
type input "lombok"
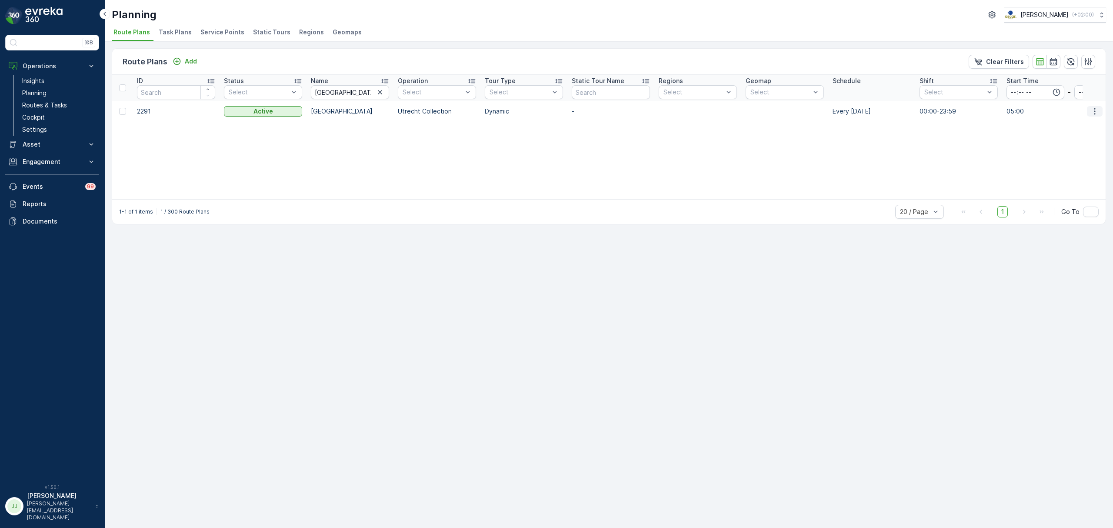
click at [1095, 110] on icon "button" at bounding box center [1095, 111] width 9 height 9
click at [1086, 123] on span "Edit Route Plan" at bounding box center [1087, 124] width 45 height 9
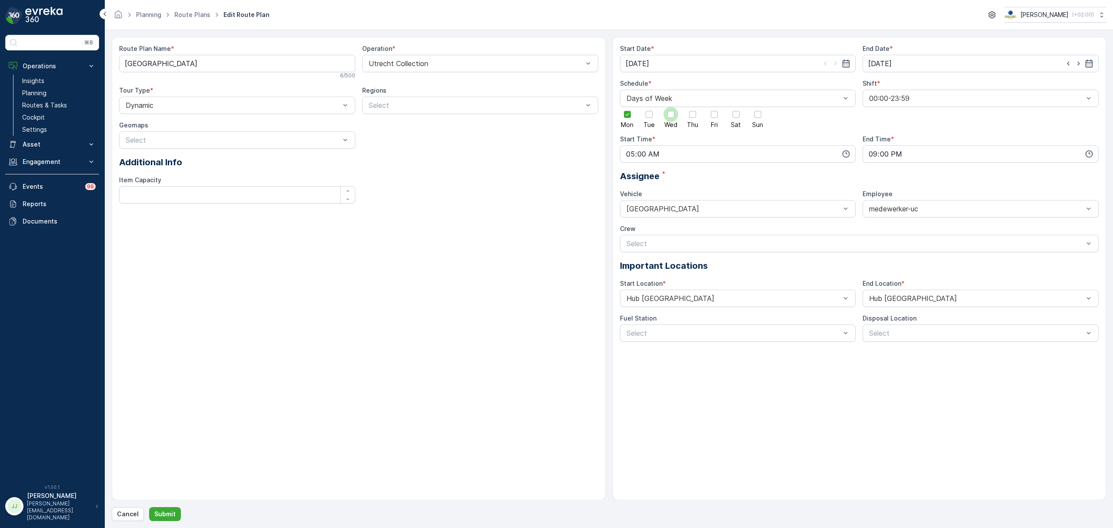
click at [672, 115] on div at bounding box center [671, 114] width 7 height 7
click at [671, 107] on input "Wed" at bounding box center [671, 107] width 0 height 0
click at [167, 511] on p "Submit" at bounding box center [164, 514] width 21 height 9
type input "28.07.2025"
type input "[DATE]"
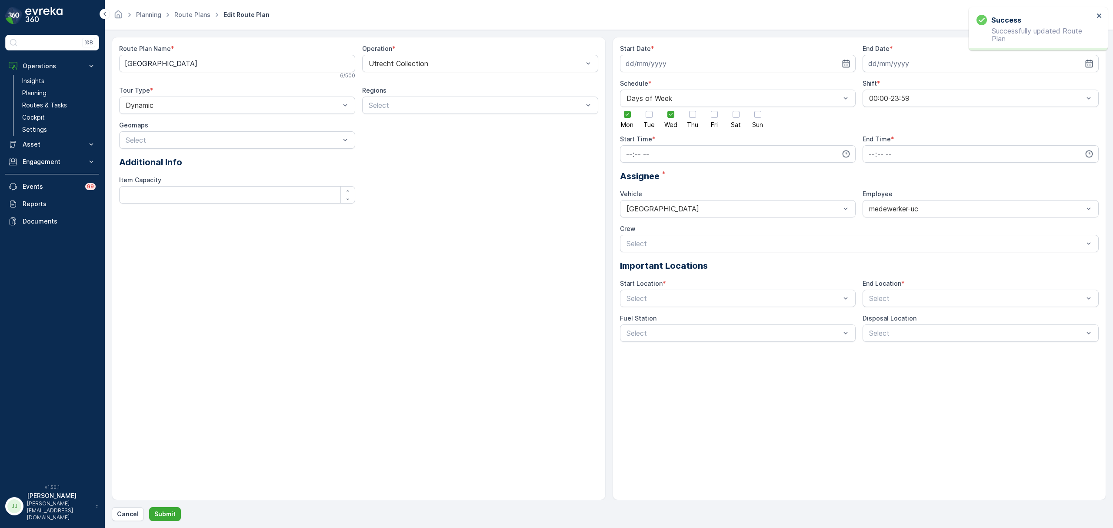
type input "05:00"
type input "21:00"
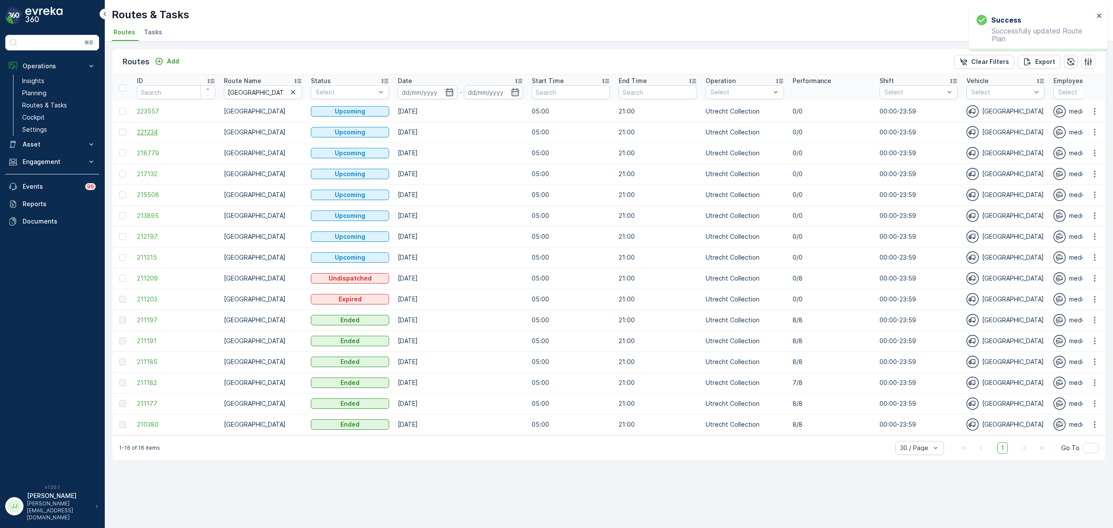
drag, startPoint x: 207, startPoint y: 122, endPoint x: 193, endPoint y: 128, distance: 15.4
drag, startPoint x: 193, startPoint y: 128, endPoint x: 184, endPoint y: 130, distance: 9.9
click at [72, 98] on link "Planning" at bounding box center [59, 93] width 80 height 12
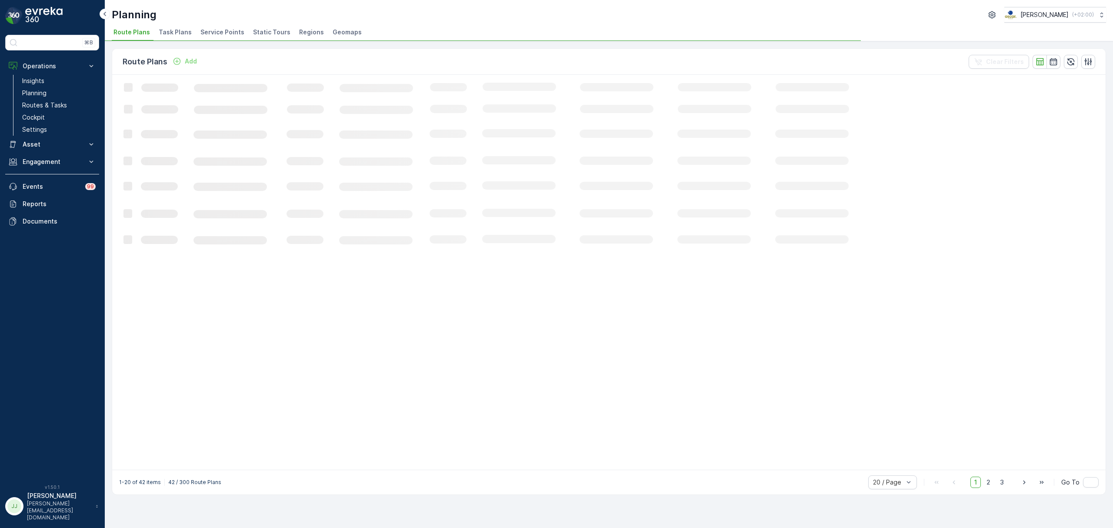
click at [171, 31] on span "Task Plans" at bounding box center [175, 32] width 33 height 9
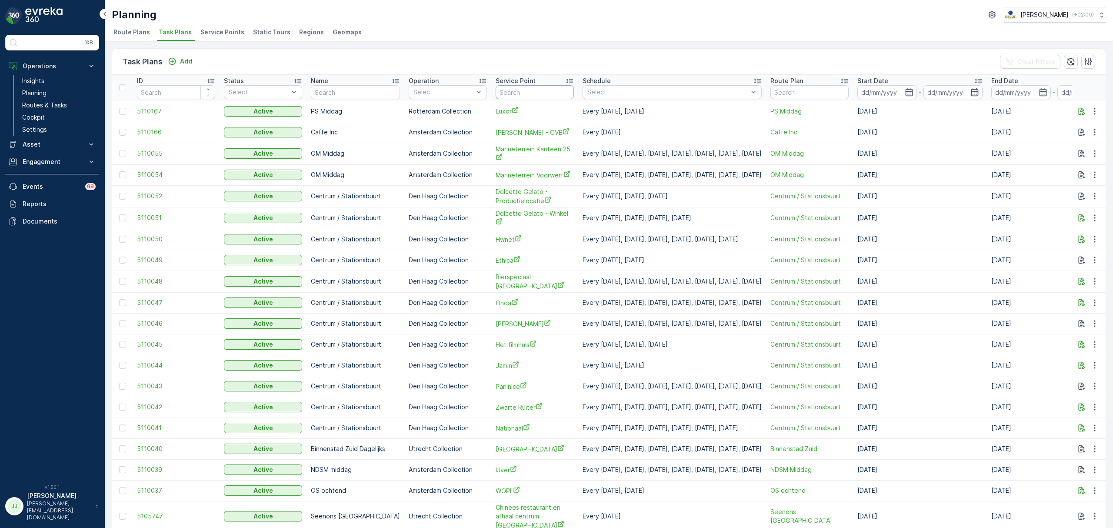
click at [508, 91] on input "text" at bounding box center [535, 92] width 78 height 14
type input "hambur"
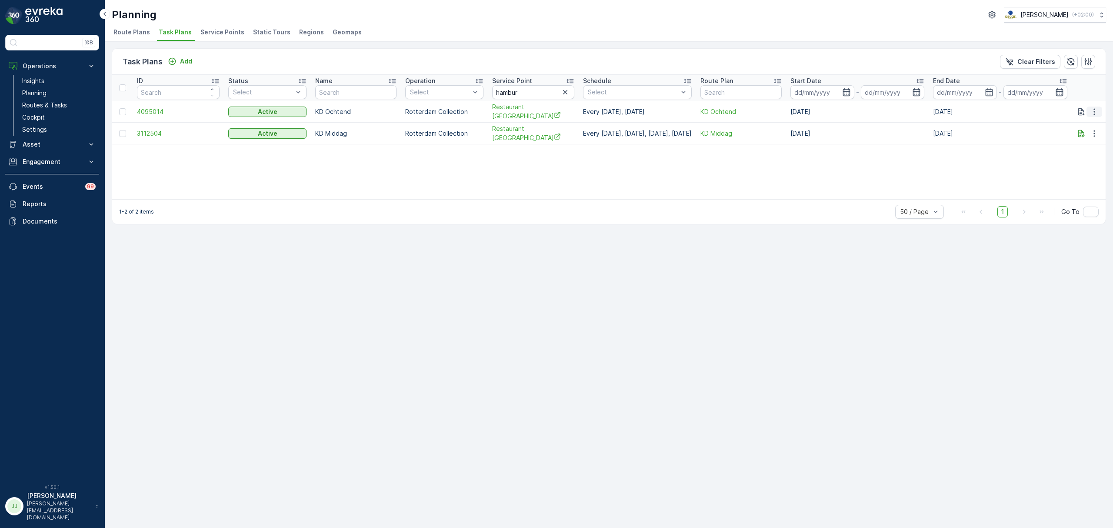
click at [1094, 110] on icon "button" at bounding box center [1094, 111] width 9 height 9
click at [1085, 137] on span "Edit Task Plan" at bounding box center [1079, 136] width 40 height 9
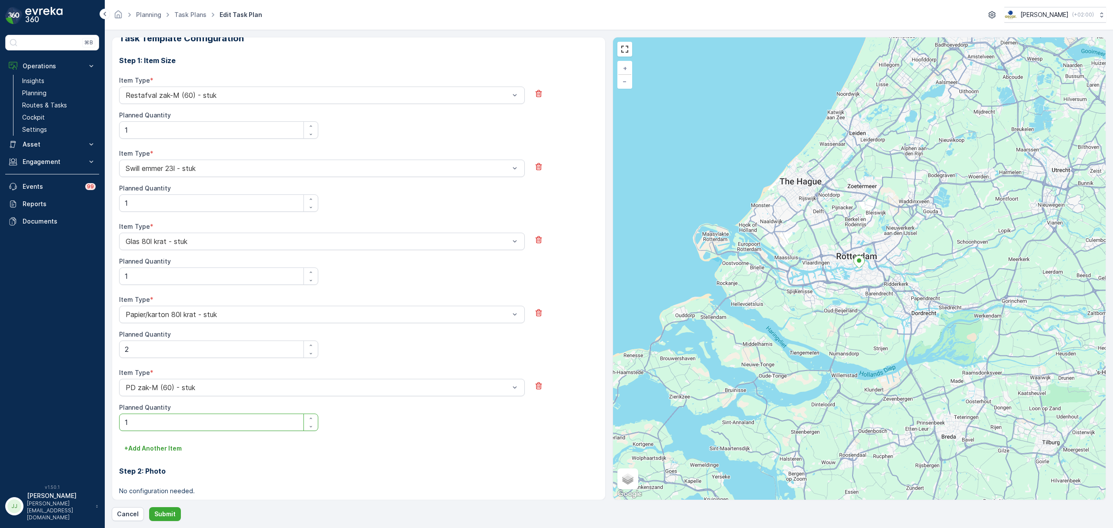
scroll to position [287, 0]
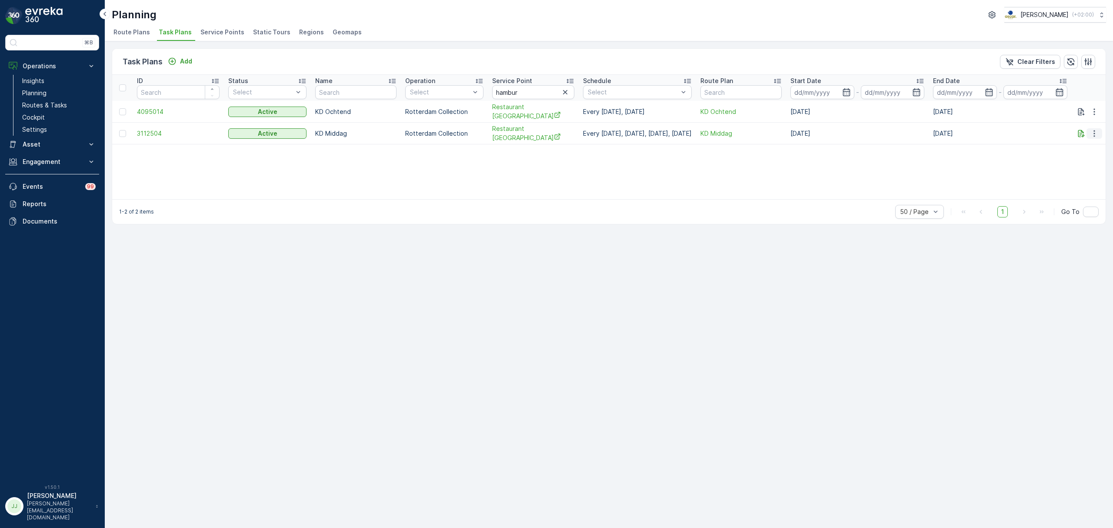
click at [1096, 130] on icon "button" at bounding box center [1094, 133] width 9 height 9
click at [1088, 155] on span "Edit Task Plan" at bounding box center [1079, 157] width 40 height 9
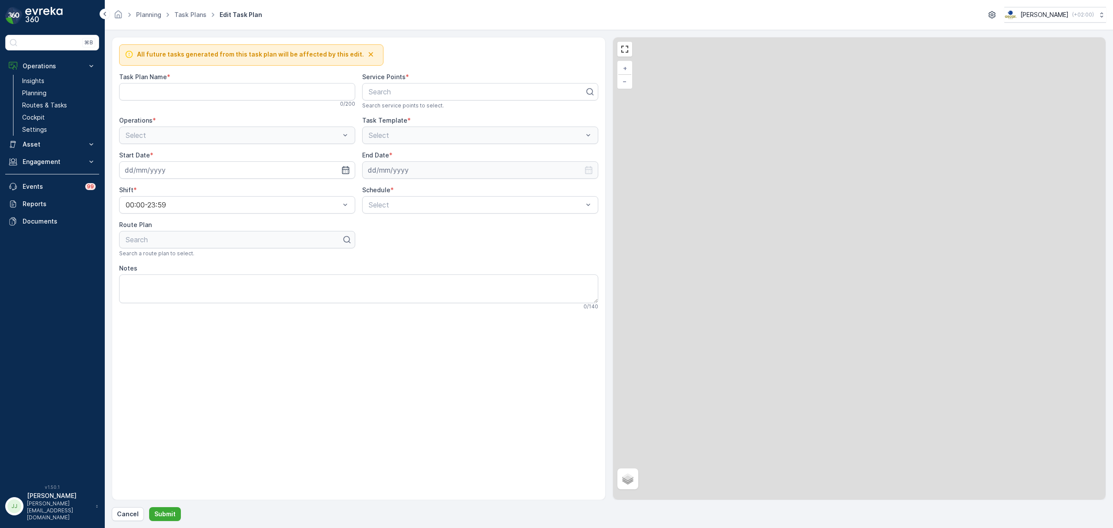
type Name "KD Middag"
type textarea "Hier tussen 15:00 en 17:00 langs komen."
type input "06.11.2024"
type input "05.11.2029"
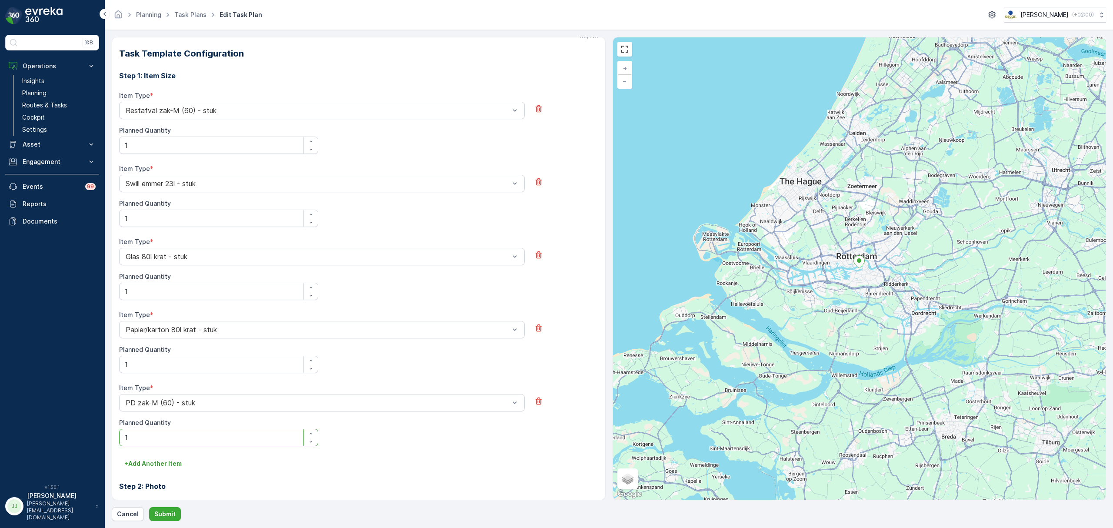
scroll to position [287, 0]
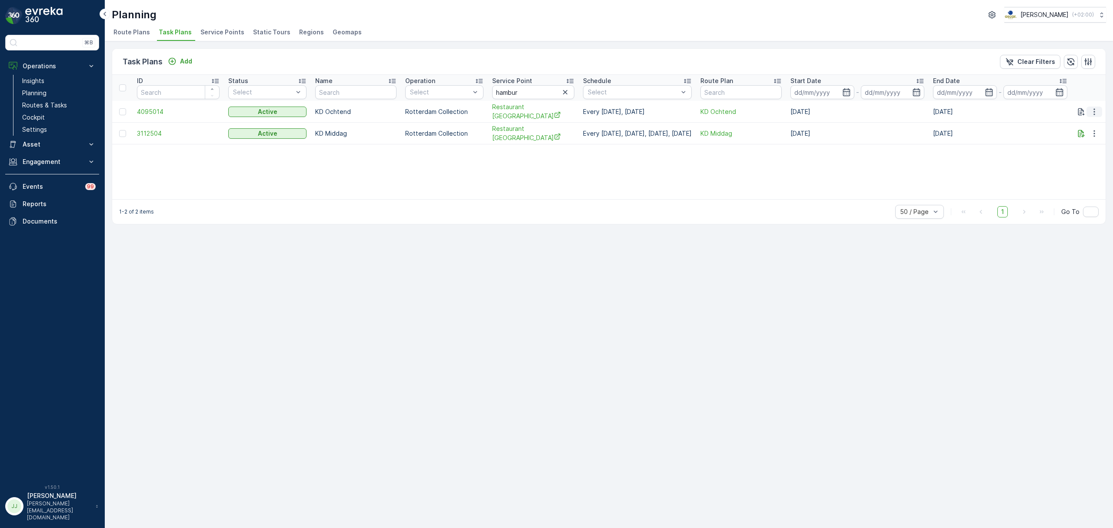
click at [1098, 110] on icon "button" at bounding box center [1094, 111] width 9 height 9
click at [1091, 135] on span "Edit Task Plan" at bounding box center [1079, 136] width 40 height 9
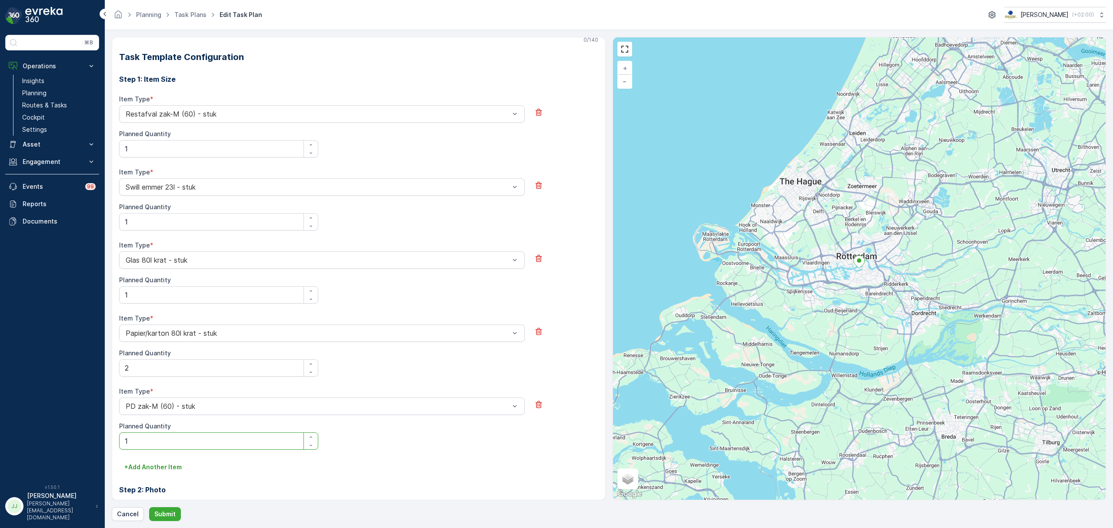
scroll to position [230, 0]
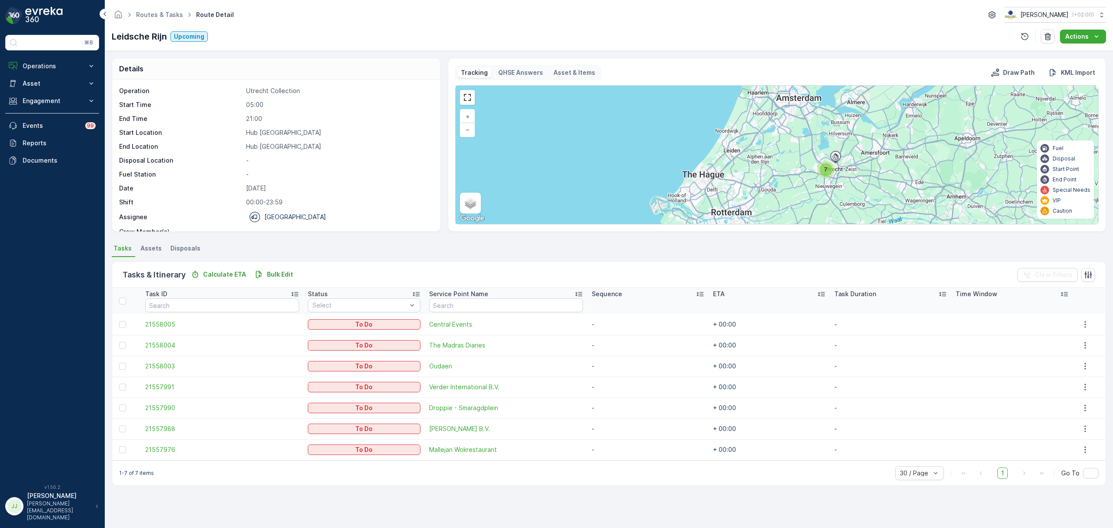
drag, startPoint x: 768, startPoint y: 186, endPoint x: 671, endPoint y: 174, distance: 98.1
click at [671, 174] on div "7 + − Satellite Roadmap Terrain Hybrid Leaflet Keyboard shortcuts Map Data Map …" at bounding box center [777, 155] width 643 height 138
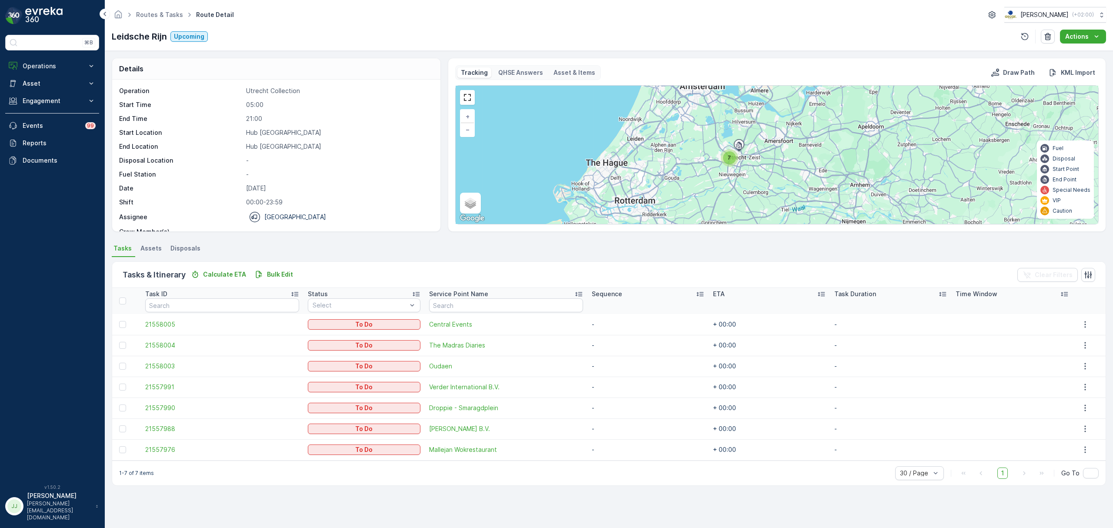
click at [729, 164] on div "7" at bounding box center [729, 157] width 13 height 13
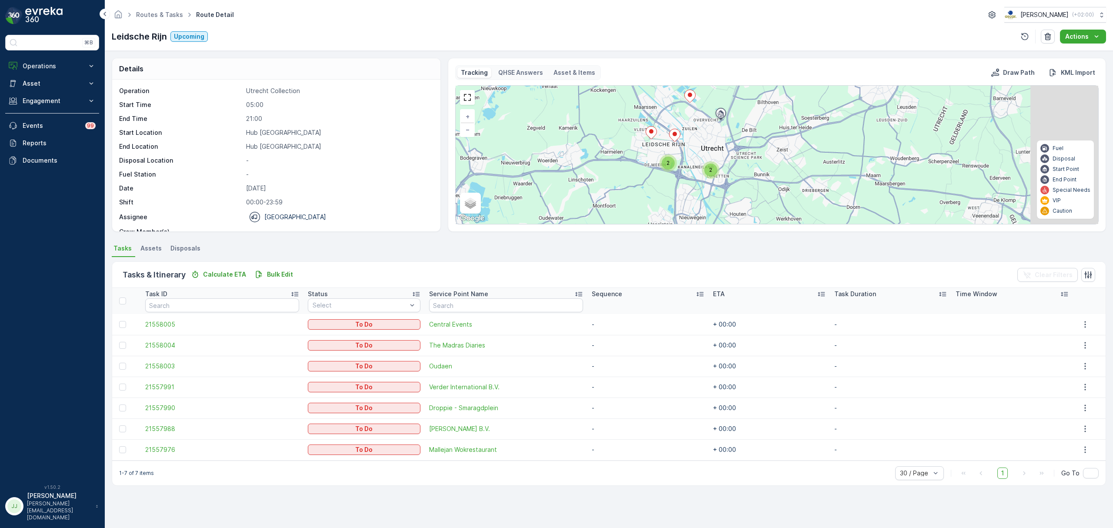
drag, startPoint x: 661, startPoint y: 157, endPoint x: 647, endPoint y: 154, distance: 14.9
click at [647, 154] on div "2 2 + − Satellite Roadmap Terrain Hybrid Leaflet Keyboard shortcuts Map Data Ma…" at bounding box center [777, 155] width 643 height 138
click at [712, 171] on span "2" at bounding box center [710, 170] width 3 height 7
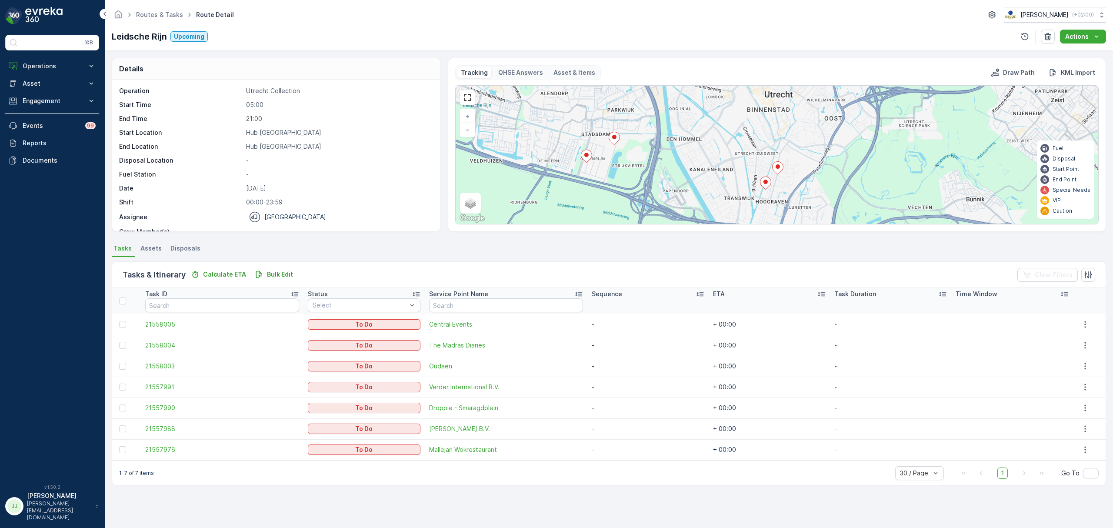
drag, startPoint x: 705, startPoint y: 155, endPoint x: 705, endPoint y: 185, distance: 29.6
click at [700, 218] on div "+ − Satellite Roadmap Terrain Hybrid Leaflet Keyboard shortcuts Map Data Map da…" at bounding box center [777, 155] width 643 height 138
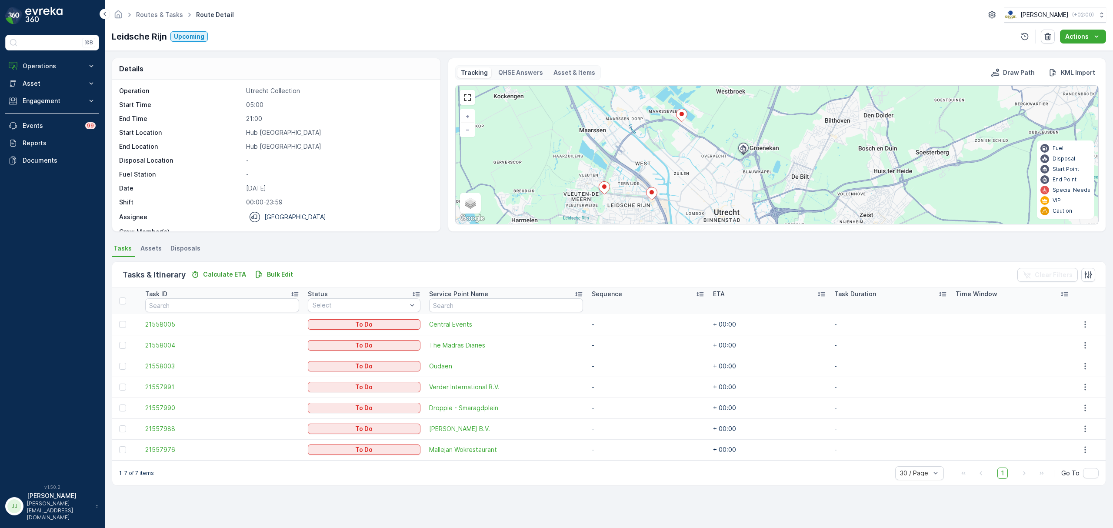
drag, startPoint x: 712, startPoint y: 193, endPoint x: 705, endPoint y: 217, distance: 24.6
click at [705, 217] on div "2 2 + − Satellite Roadmap Terrain Hybrid Leaflet Keyboard shortcuts Map Data Ma…" at bounding box center [777, 155] width 643 height 138
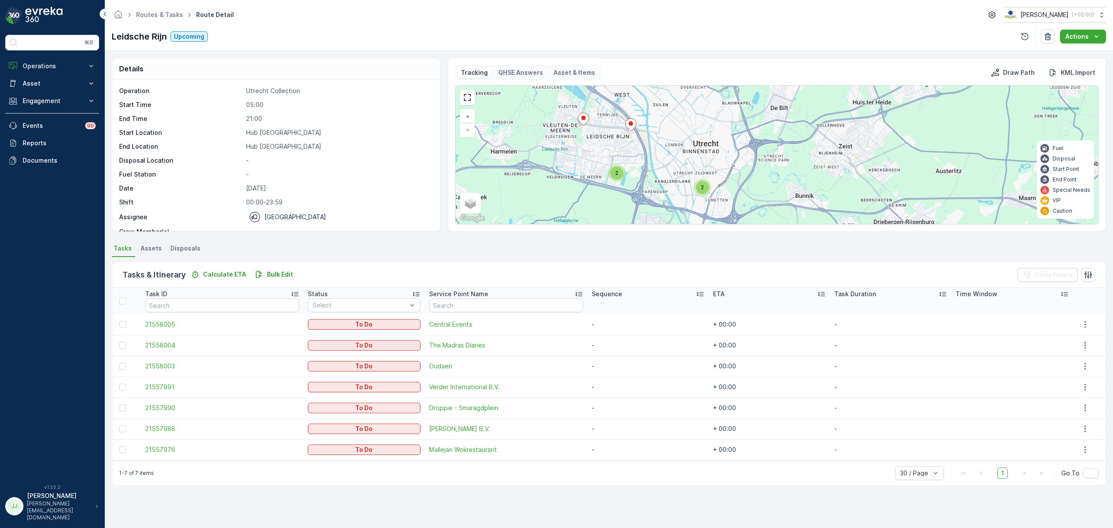
drag, startPoint x: 691, startPoint y: 150, endPoint x: 679, endPoint y: 103, distance: 48.1
click at [679, 103] on div "2 2 + − Satellite Roadmap Terrain Hybrid Leaflet Keyboard shortcuts Map Data Ma…" at bounding box center [777, 155] width 643 height 138
click at [707, 187] on div "2" at bounding box center [702, 186] width 13 height 13
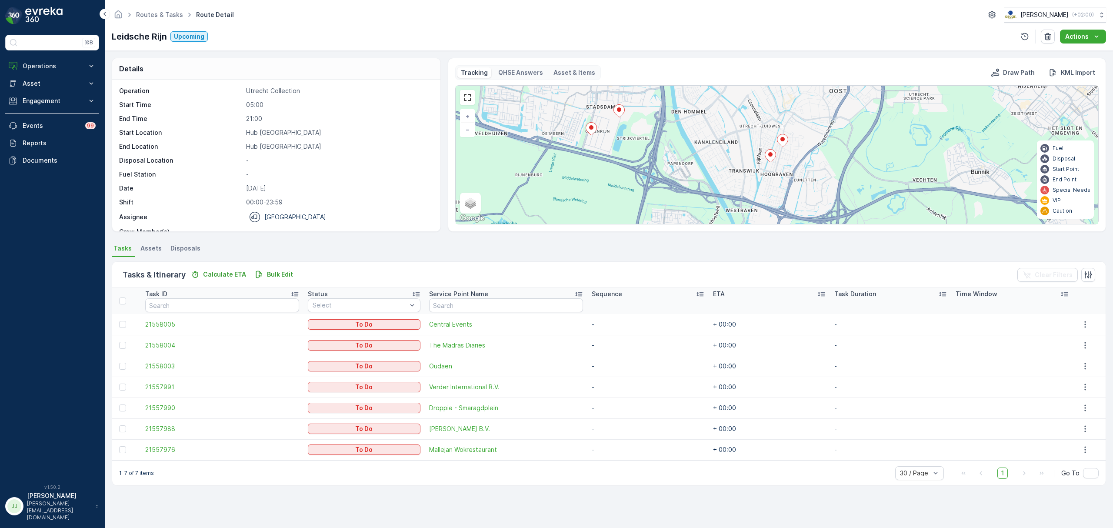
drag, startPoint x: 676, startPoint y: 126, endPoint x: 661, endPoint y: 199, distance: 74.0
click at [661, 199] on div "2 2 + − Satellite Roadmap Terrain Hybrid Leaflet Keyboard shortcuts Map Data Ma…" at bounding box center [777, 155] width 643 height 138
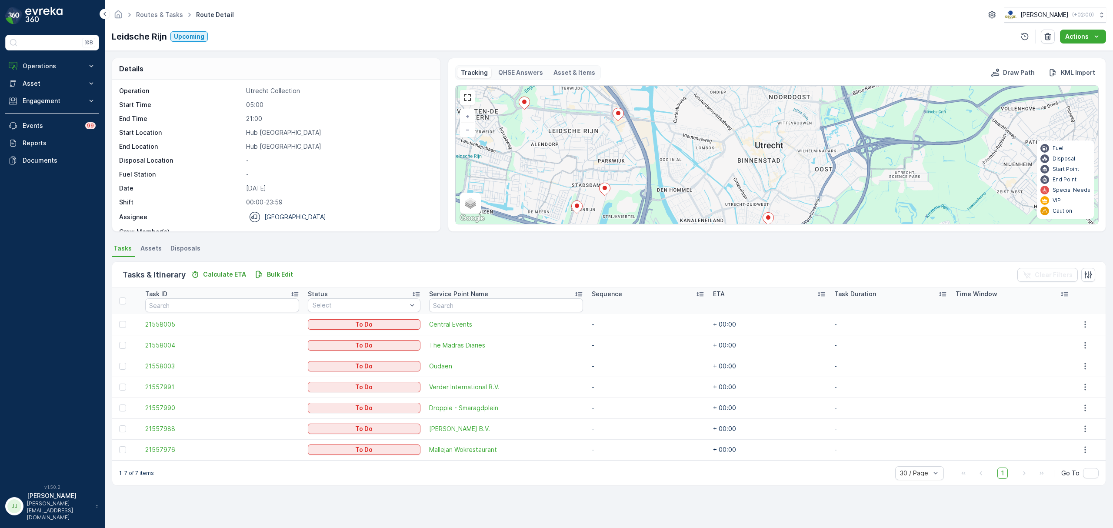
drag, startPoint x: 684, startPoint y: 147, endPoint x: 679, endPoint y: 186, distance: 39.9
click at [679, 187] on div "+ − Satellite Roadmap Terrain Hybrid Leaflet Keyboard shortcuts Map Data Map da…" at bounding box center [777, 155] width 643 height 138
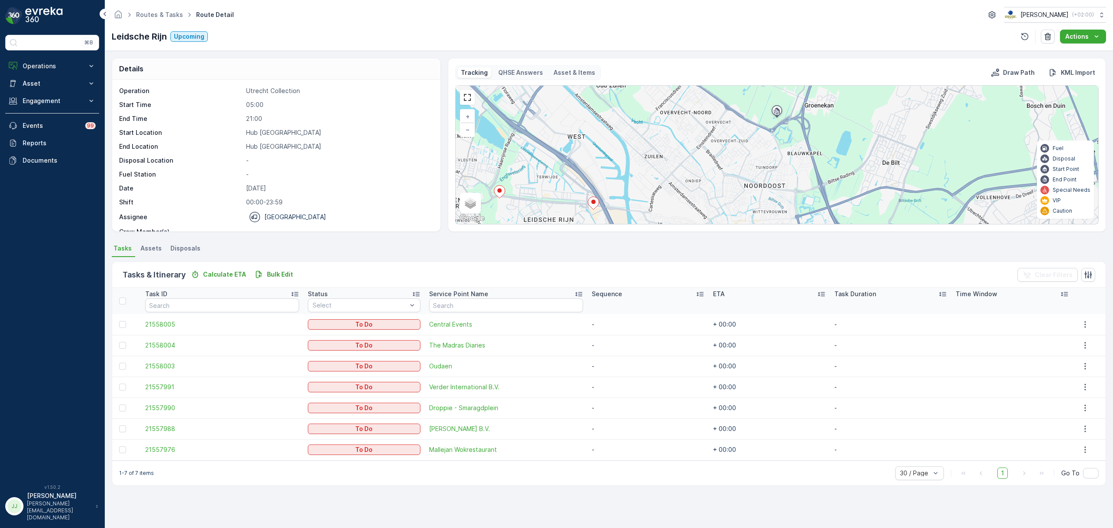
drag, startPoint x: 679, startPoint y: 202, endPoint x: 670, endPoint y: 239, distance: 38.0
click at [670, 242] on div "Details Operation Utrecht Collection Start Time 05:00 End Time 21:00 Start Loca…" at bounding box center [609, 289] width 1009 height 477
drag, startPoint x: 686, startPoint y: 174, endPoint x: 682, endPoint y: 234, distance: 59.7
click at [682, 234] on div "Details Operation Utrecht Collection Start Time 05:00 End Time 21:00 Start Loca…" at bounding box center [609, 289] width 1009 height 477
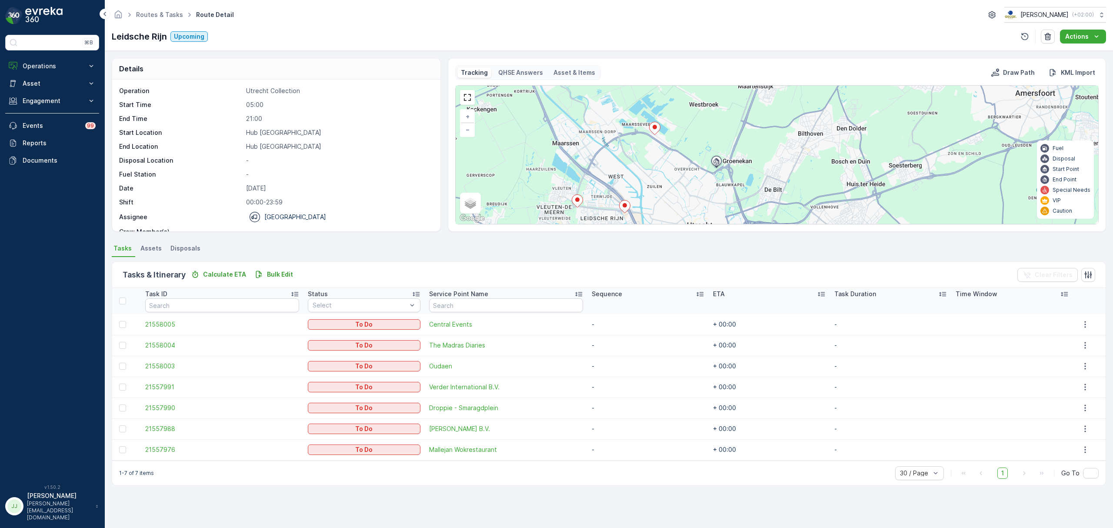
drag, startPoint x: 667, startPoint y: 177, endPoint x: 659, endPoint y: 143, distance: 34.7
click at [659, 143] on div "2 2 + − Satellite Roadmap Terrain Hybrid Leaflet Keyboard shortcuts Map Data Ma…" at bounding box center [777, 155] width 643 height 138
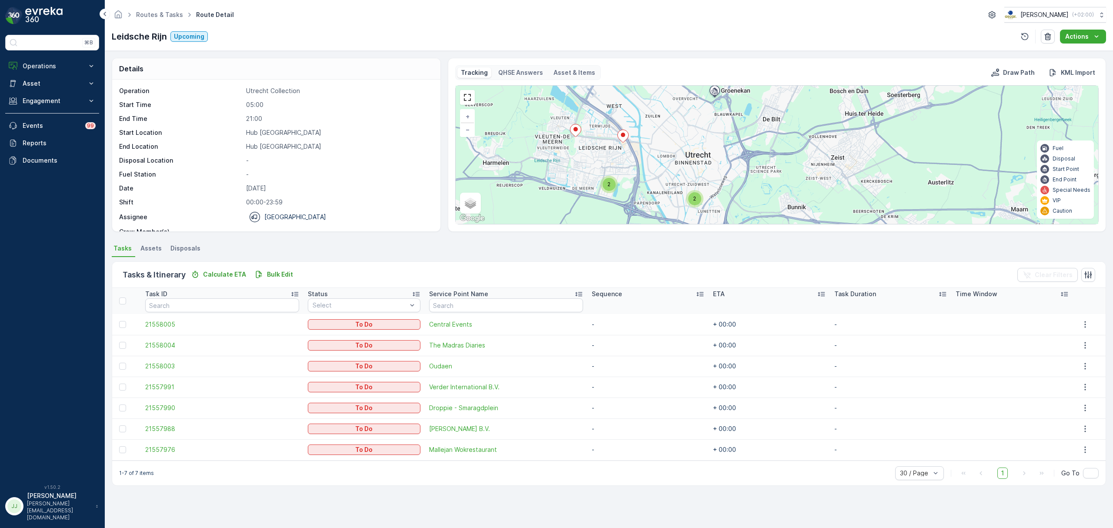
drag, startPoint x: 654, startPoint y: 138, endPoint x: 655, endPoint y: 114, distance: 23.9
click at [655, 114] on div "2 2 + − Satellite Roadmap Terrain Hybrid Leaflet Keyboard shortcuts Map Data Ma…" at bounding box center [777, 155] width 643 height 138
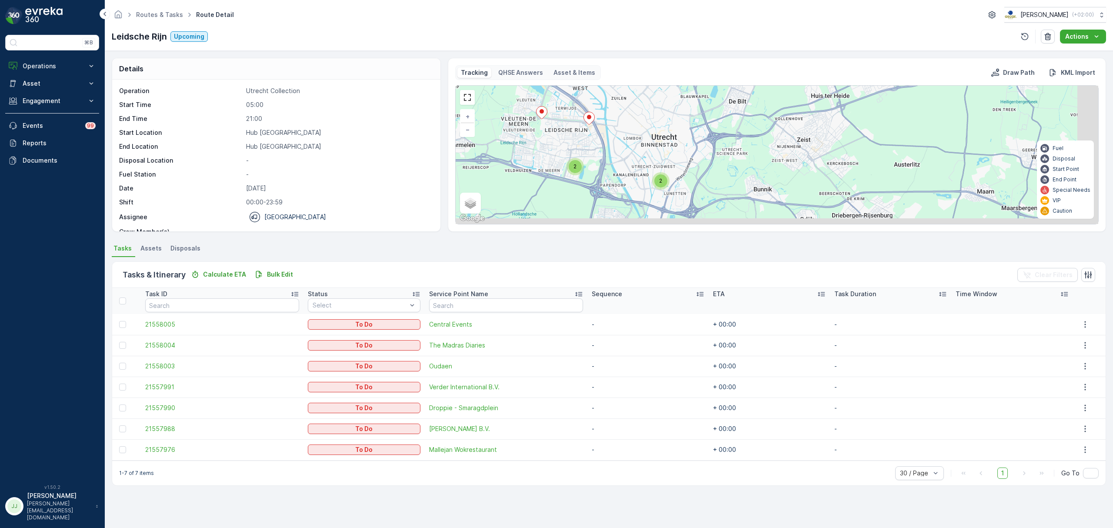
drag, startPoint x: 664, startPoint y: 178, endPoint x: 650, endPoint y: 177, distance: 14.0
click at [650, 177] on div "2 2 + − Satellite Roadmap Terrain Hybrid Leaflet Keyboard shortcuts Map Data Ma…" at bounding box center [777, 155] width 643 height 138
click at [661, 181] on span "2" at bounding box center [659, 181] width 3 height 7
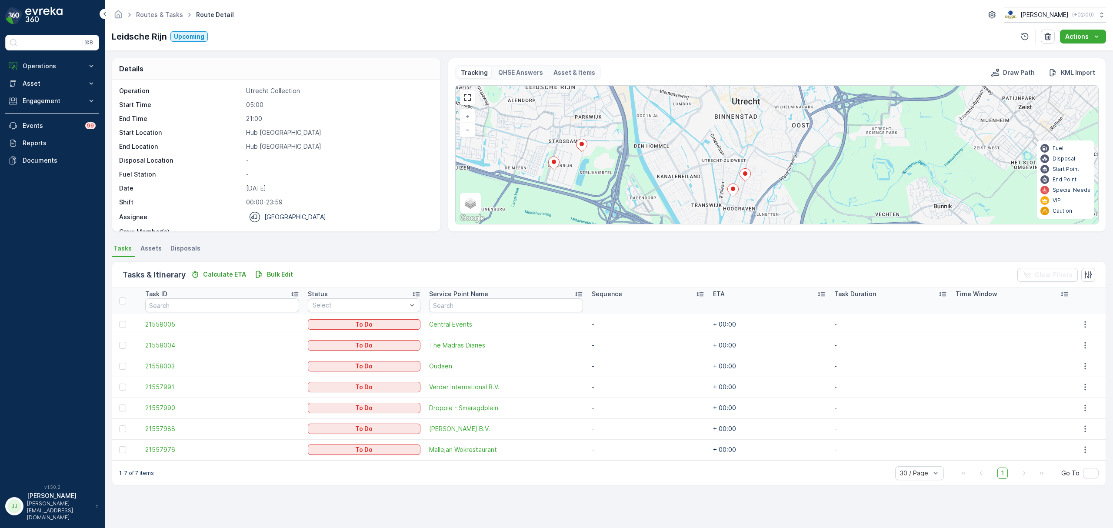
drag, startPoint x: 701, startPoint y: 147, endPoint x: 674, endPoint y: 204, distance: 63.4
click at [641, 210] on div "2 2 + − Satellite Roadmap Terrain Hybrid Leaflet Keyboard shortcuts Map Data Ma…" at bounding box center [777, 155] width 643 height 138
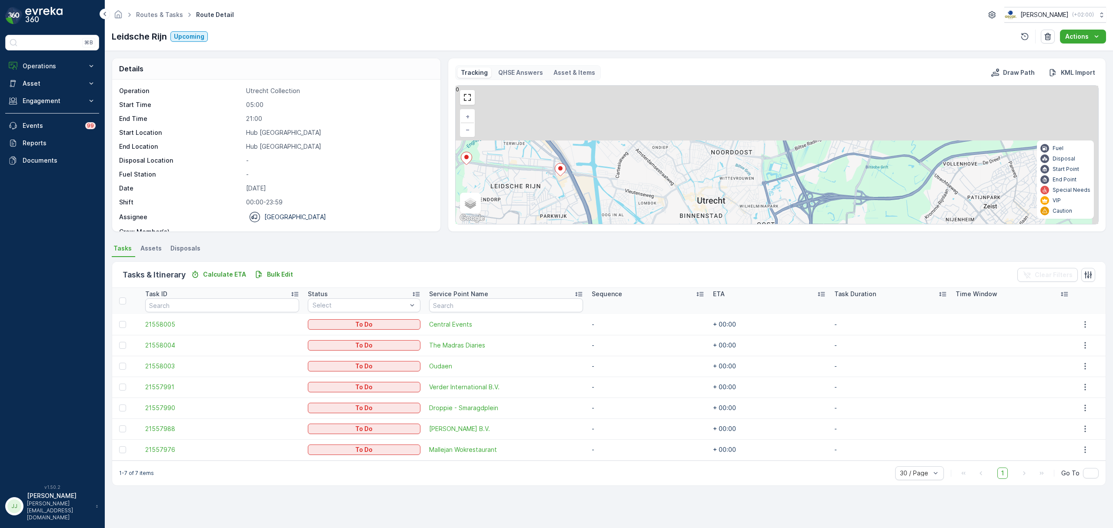
drag, startPoint x: 628, startPoint y: 137, endPoint x: 638, endPoint y: 152, distance: 17.2
click at [615, 199] on div "+ − Satellite Roadmap Terrain Hybrid Leaflet Keyboard shortcuts Map Data Map da…" at bounding box center [777, 155] width 643 height 138
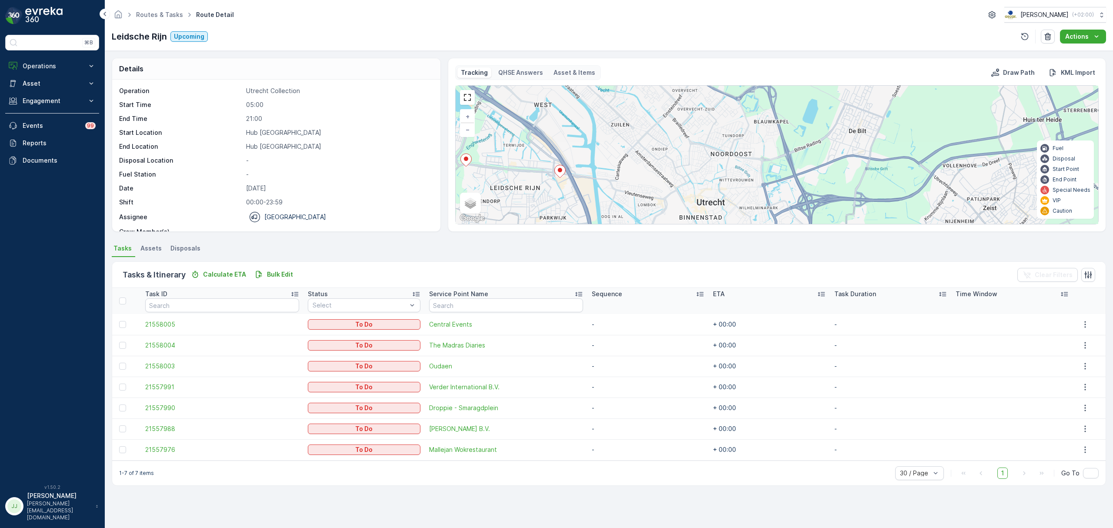
drag, startPoint x: 616, startPoint y: 192, endPoint x: 610, endPoint y: 190, distance: 6.6
click at [598, 206] on div "+ − Satellite Roadmap Terrain Hybrid Leaflet Keyboard shortcuts Map Data Map da…" at bounding box center [777, 155] width 643 height 138
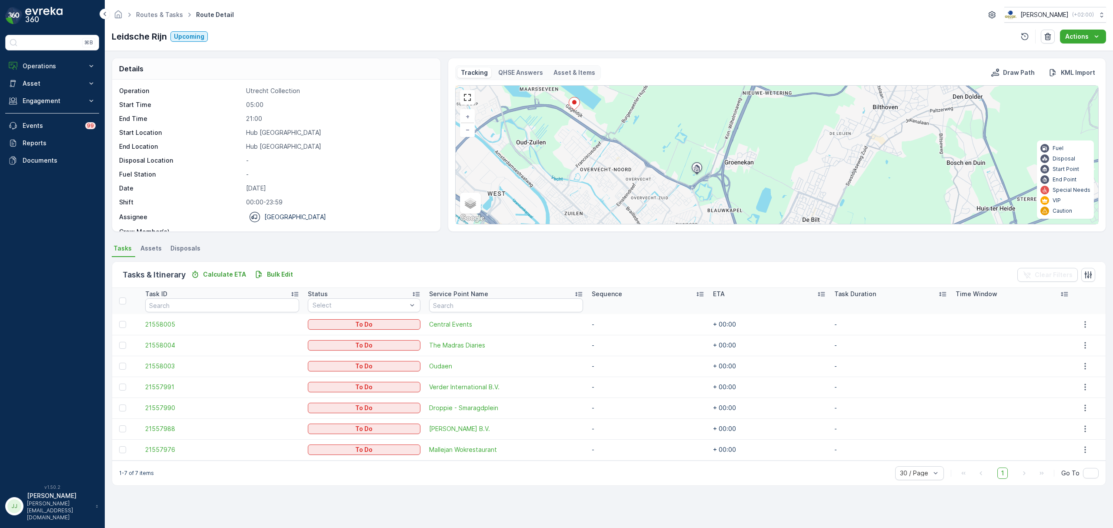
drag, startPoint x: 586, startPoint y: 104, endPoint x: 587, endPoint y: 171, distance: 66.5
click at [590, 187] on div "+ − Satellite Roadmap Terrain Hybrid Leaflet Keyboard shortcuts Map Data Map da…" at bounding box center [777, 155] width 643 height 138
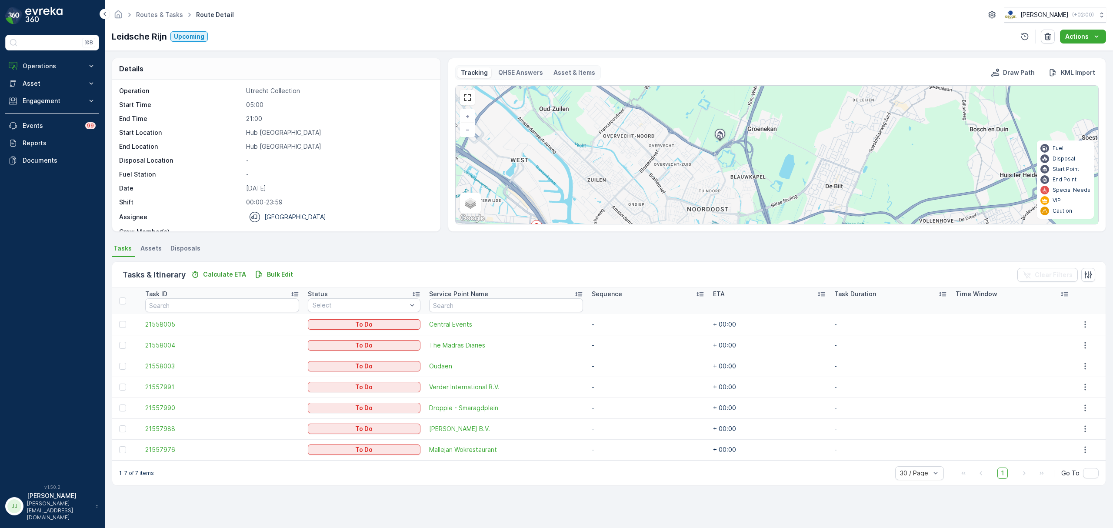
drag, startPoint x: 575, startPoint y: 201, endPoint x: 602, endPoint y: 104, distance: 100.4
click at [602, 104] on div "+ − Satellite Roadmap Terrain Hybrid Leaflet Keyboard shortcuts Map Data Map da…" at bounding box center [777, 155] width 643 height 138
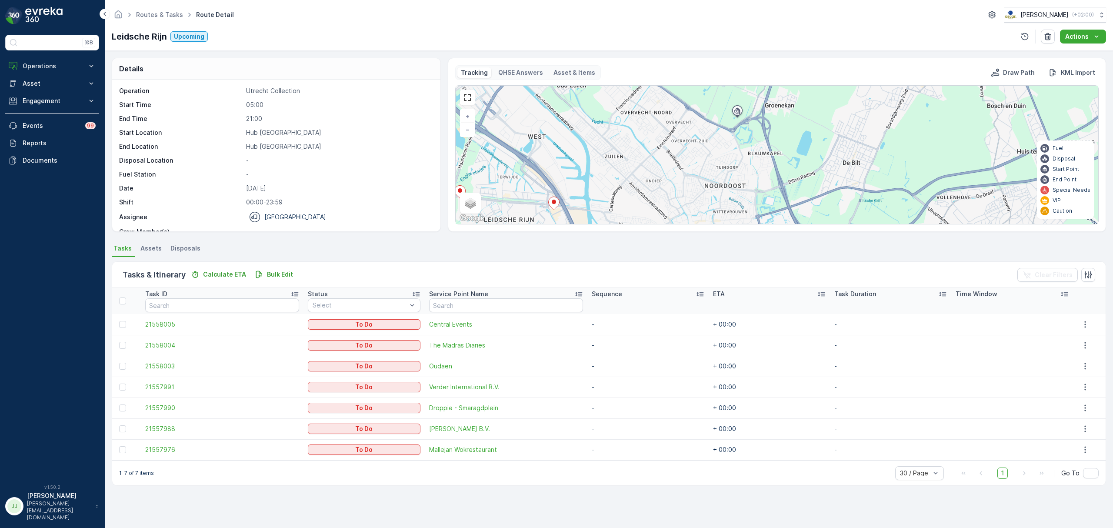
drag, startPoint x: 587, startPoint y: 162, endPoint x: 604, endPoint y: 132, distance: 34.5
click at [604, 132] on div "+ − Satellite Roadmap Terrain Hybrid Leaflet Keyboard shortcuts Map Data Map da…" at bounding box center [777, 155] width 643 height 138
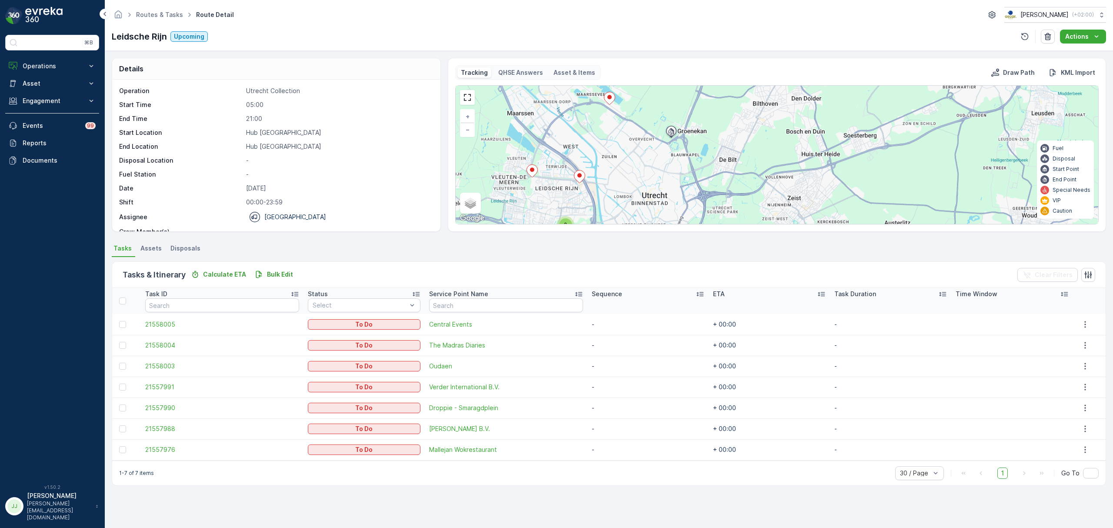
drag, startPoint x: 608, startPoint y: 184, endPoint x: 607, endPoint y: 141, distance: 43.5
click at [607, 141] on div "2 2 + − Satellite Roadmap Terrain Hybrid Leaflet Keyboard shortcuts Map Data Ma…" at bounding box center [777, 155] width 643 height 138
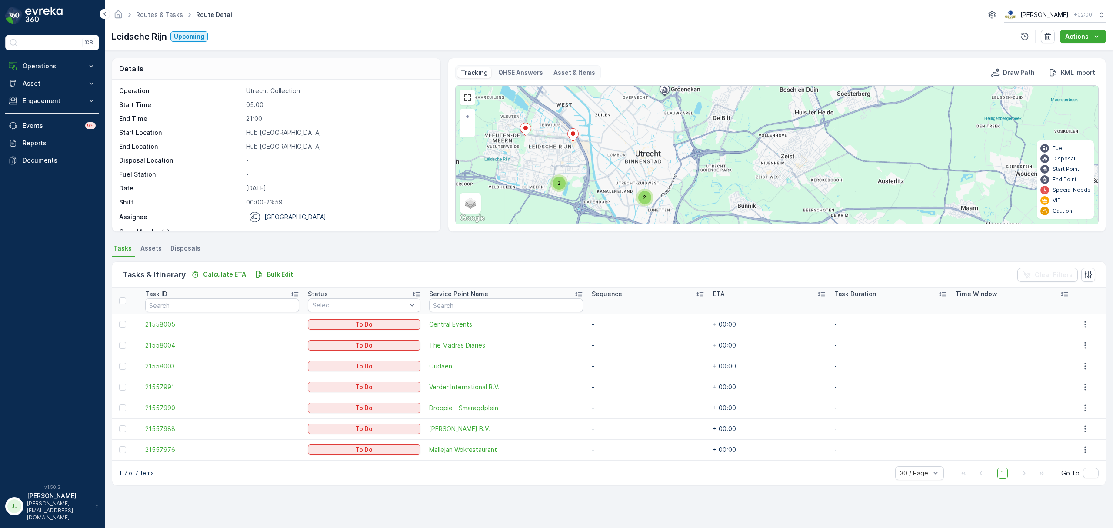
drag, startPoint x: 607, startPoint y: 171, endPoint x: 601, endPoint y: 173, distance: 6.3
click at [601, 173] on div "2 2 + − Satellite Roadmap Terrain Hybrid Leaflet Keyboard shortcuts Map Data Ma…" at bounding box center [777, 155] width 643 height 138
drag, startPoint x: 602, startPoint y: 166, endPoint x: 603, endPoint y: 180, distance: 13.9
click at [603, 180] on div "2 2 + − Satellite Roadmap Terrain Hybrid Leaflet Keyboard shortcuts Map Data Ma…" at bounding box center [777, 155] width 643 height 138
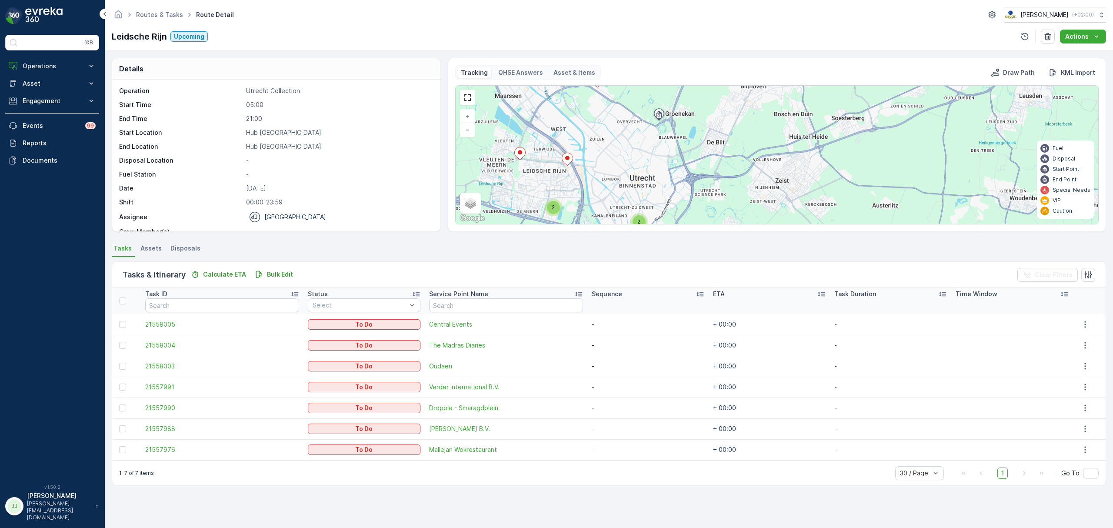
click at [608, 193] on div "2 2 + − Satellite Roadmap Terrain Hybrid Leaflet Keyboard shortcuts Map Data Ma…" at bounding box center [777, 155] width 643 height 138
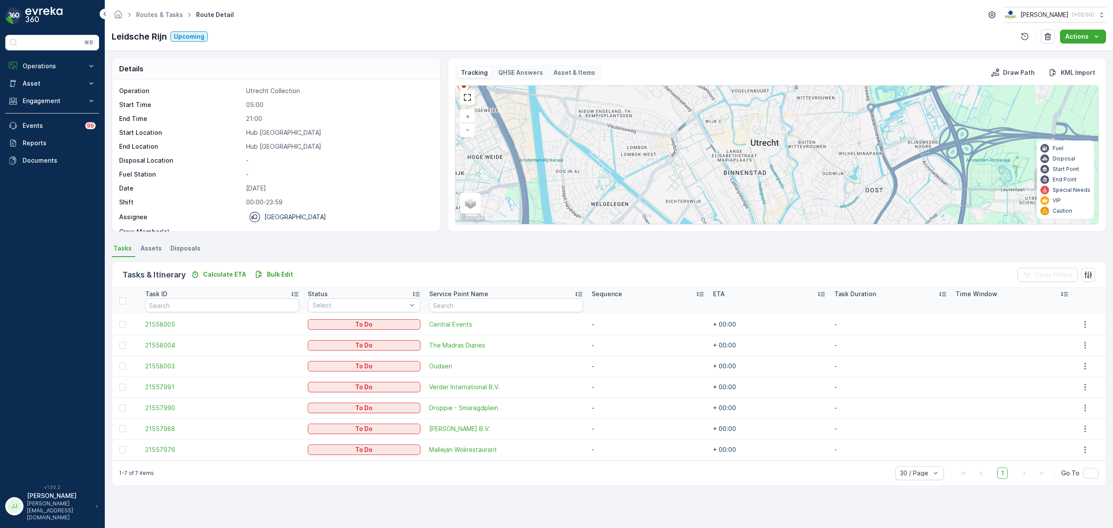
drag, startPoint x: 608, startPoint y: 193, endPoint x: 625, endPoint y: 200, distance: 18.5
click at [625, 200] on div "+ − Satellite Roadmap Terrain Hybrid Leaflet Keyboard shortcuts Map Data Map da…" at bounding box center [777, 155] width 643 height 138
click at [47, 63] on p "Operations" at bounding box center [52, 66] width 59 height 9
click at [51, 95] on link "Planning" at bounding box center [59, 93] width 80 height 12
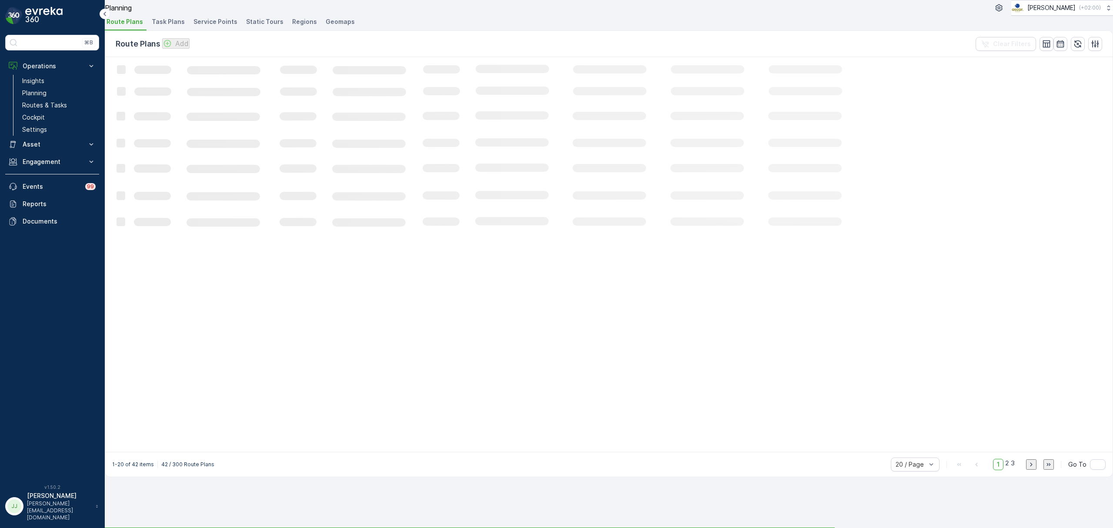
click at [182, 26] on span "Task Plans" at bounding box center [168, 21] width 33 height 9
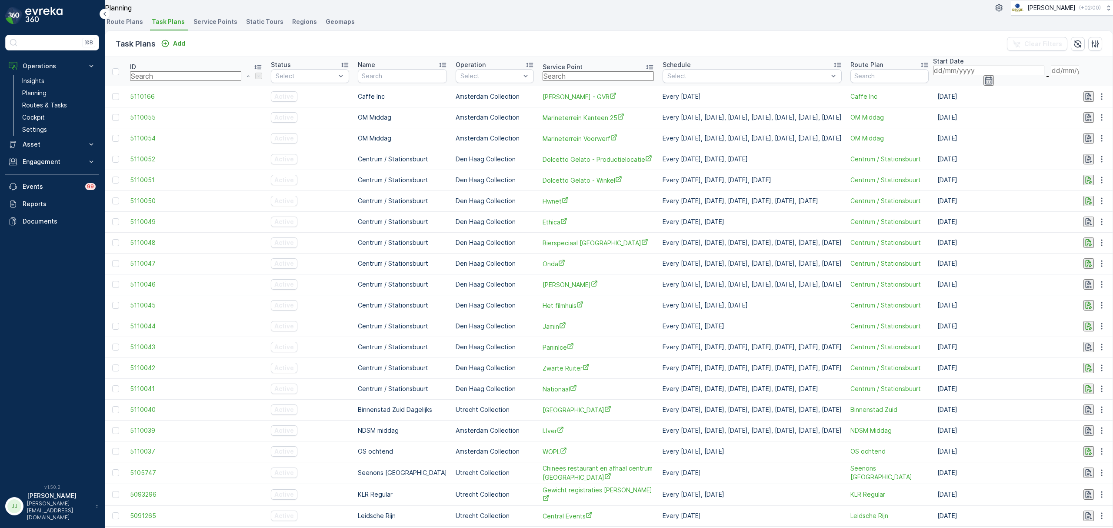
click at [543, 81] on input "text" at bounding box center [598, 76] width 111 height 10
type input "KD"
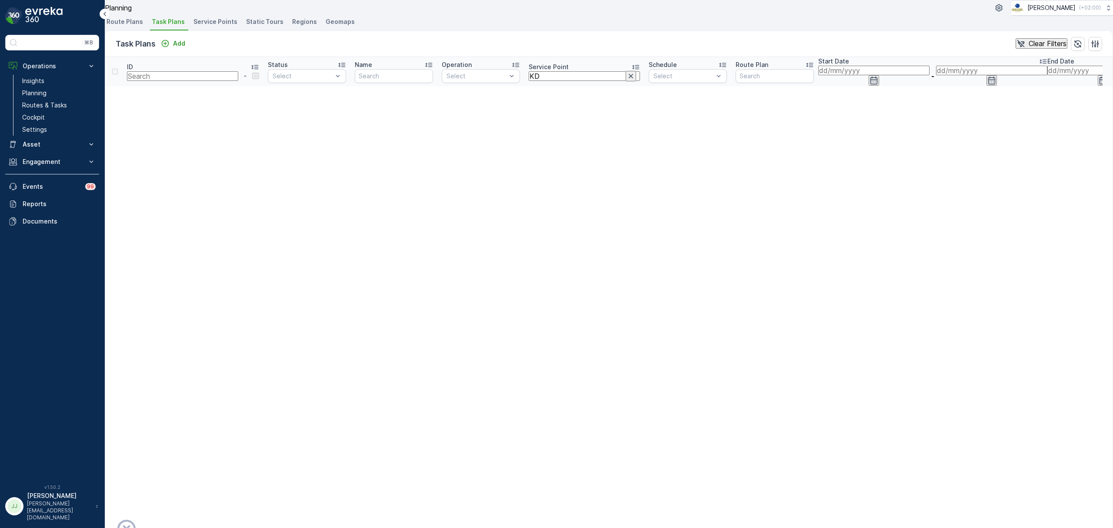
click at [529, 81] on input "KD" at bounding box center [584, 76] width 111 height 10
type input "K"
type input "Lux"
click at [529, 81] on input "Lux" at bounding box center [584, 76] width 111 height 10
type input "Luxor"
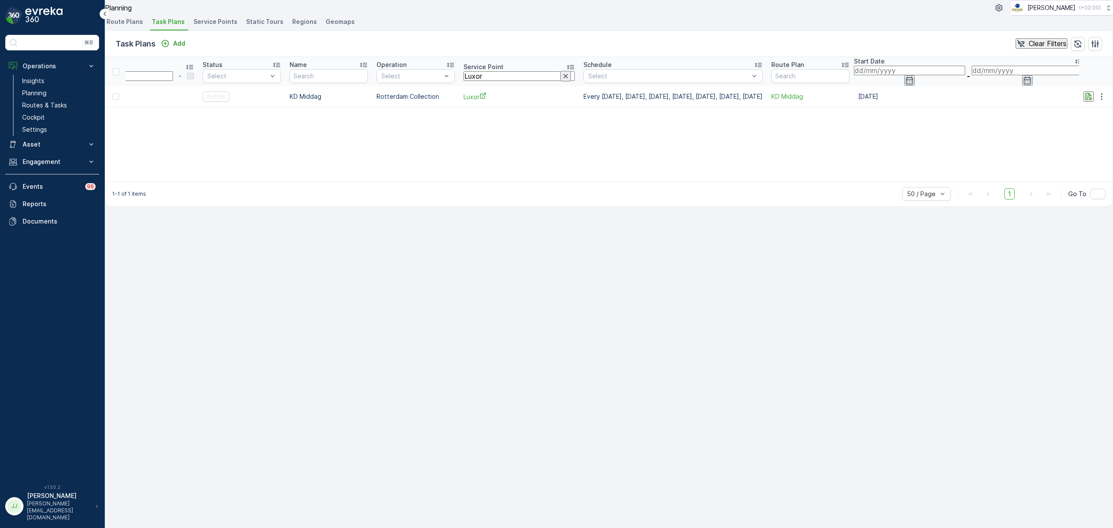
scroll to position [0, 70]
click at [1098, 101] on icon "button" at bounding box center [1102, 96] width 9 height 9
click at [1090, 138] on span "Edit Task Plan" at bounding box center [1088, 138] width 47 height 8
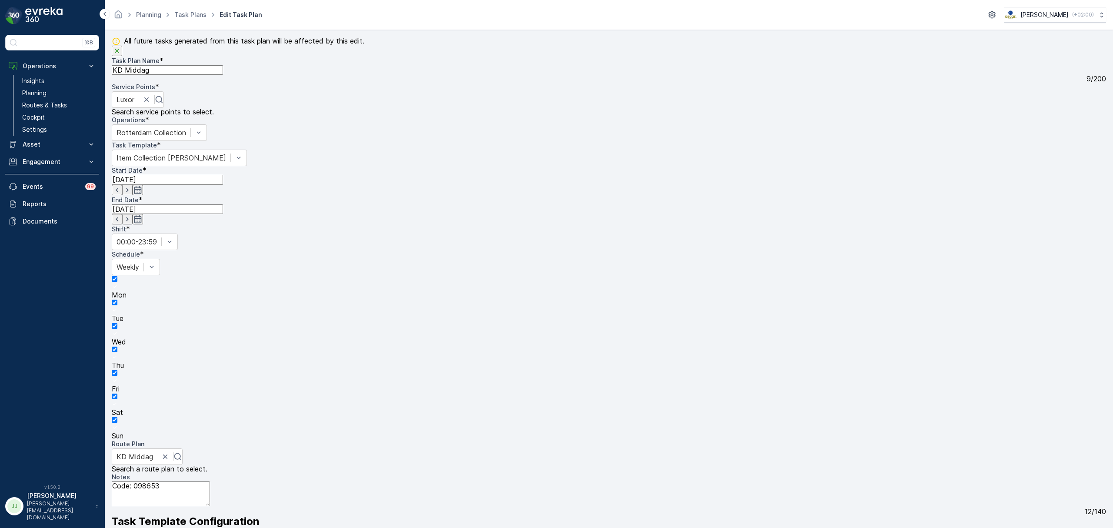
drag, startPoint x: 181, startPoint y: 302, endPoint x: 104, endPoint y: 301, distance: 76.5
click at [105, 301] on form "All future tasks generated from this task plan will be affected by this edit. T…" at bounding box center [609, 279] width 1009 height 498
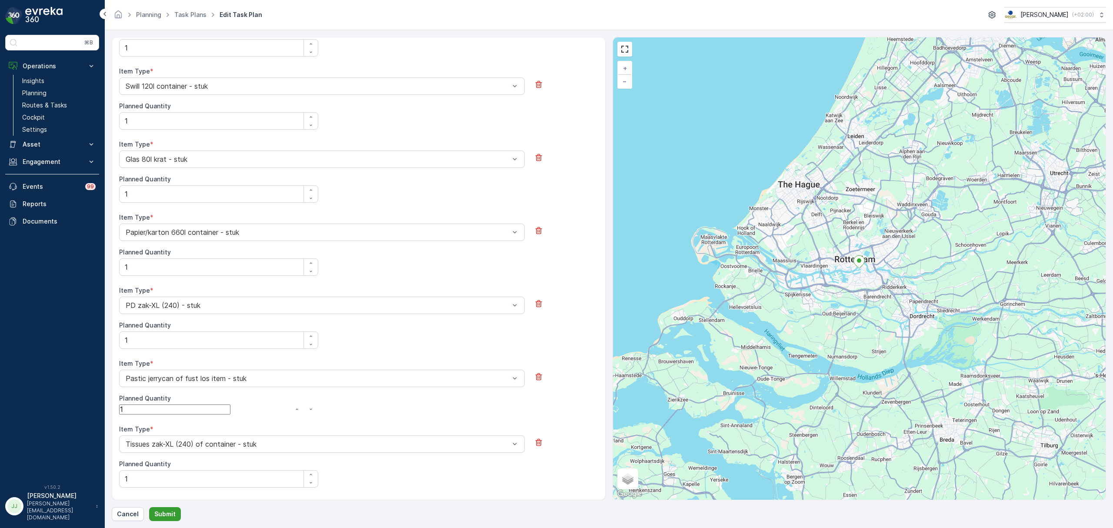
scroll to position [406, 0]
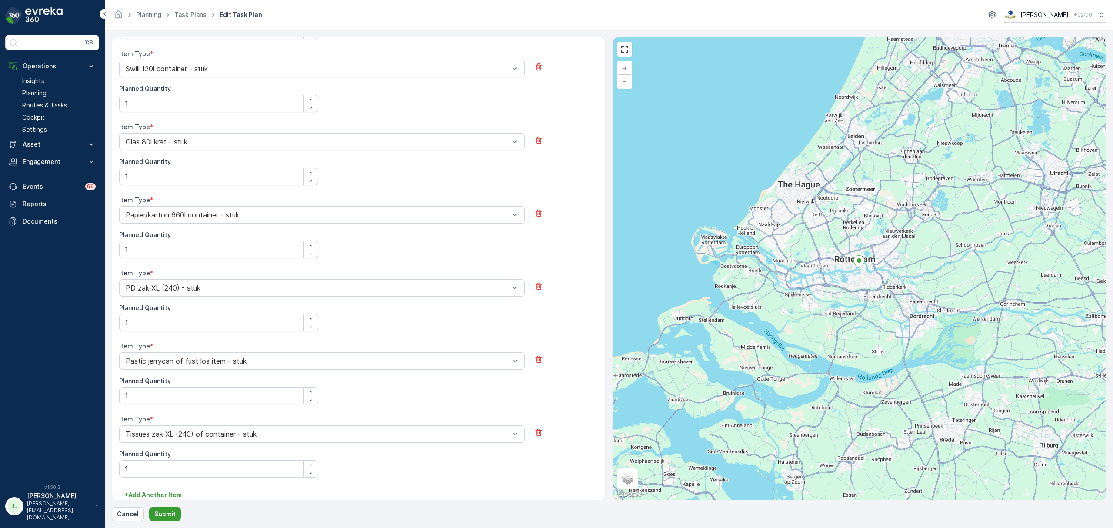
click at [176, 511] on button "Submit" at bounding box center [165, 514] width 32 height 14
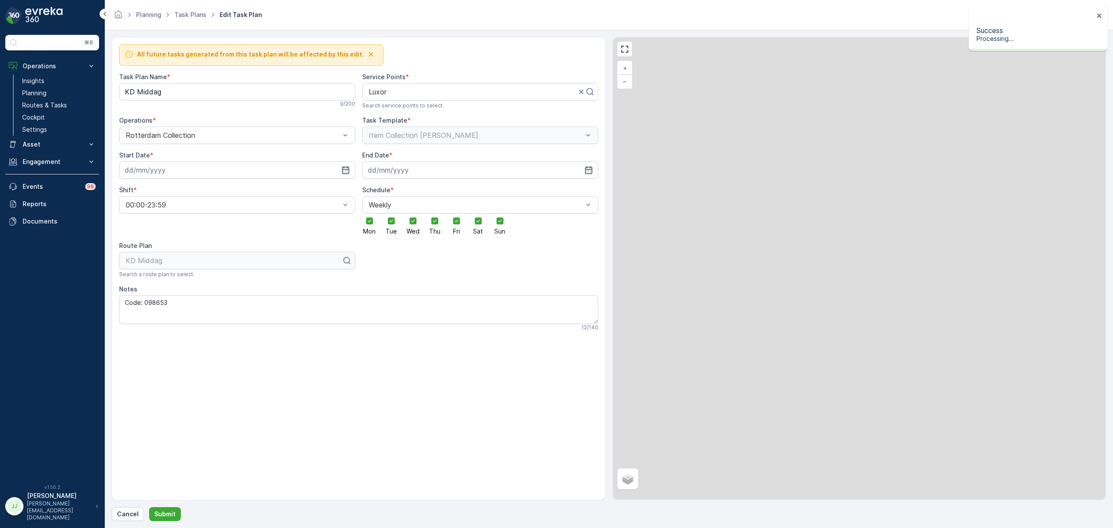
type input "12.10.2023"
type input "29.09.2028"
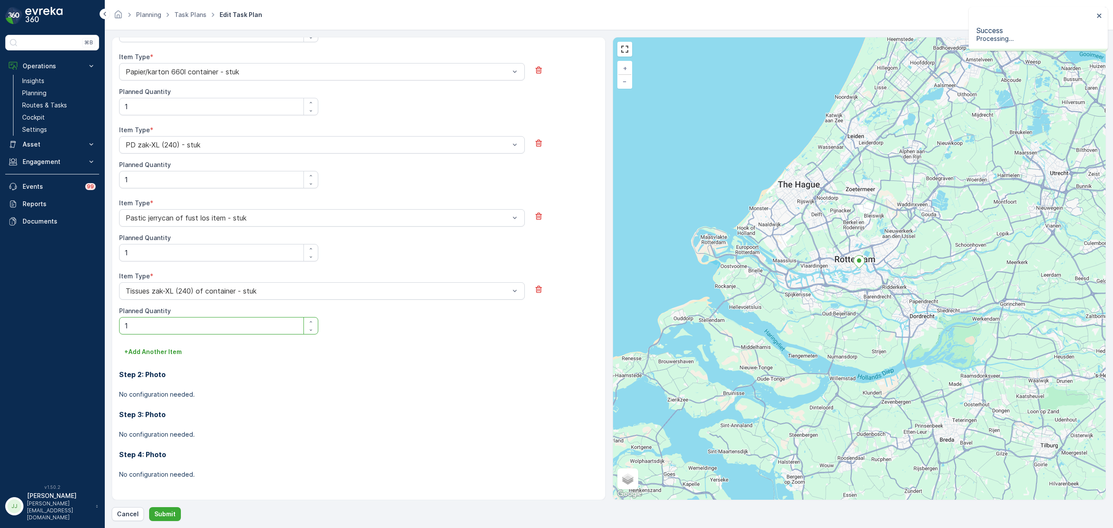
click at [188, 331] on Quantity "1" at bounding box center [218, 325] width 199 height 17
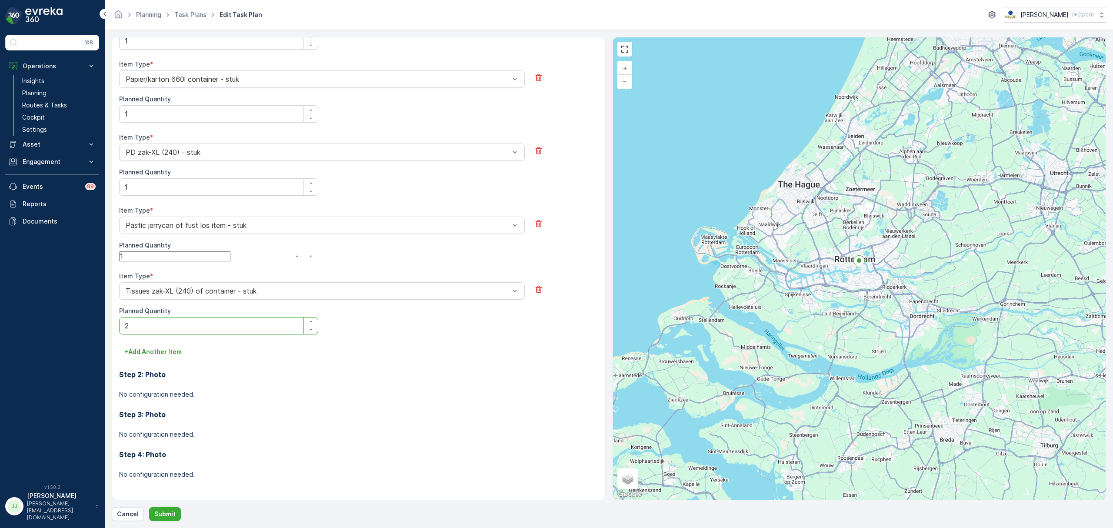
type Quantity "2"
click at [186, 258] on Quantity "1" at bounding box center [218, 252] width 199 height 17
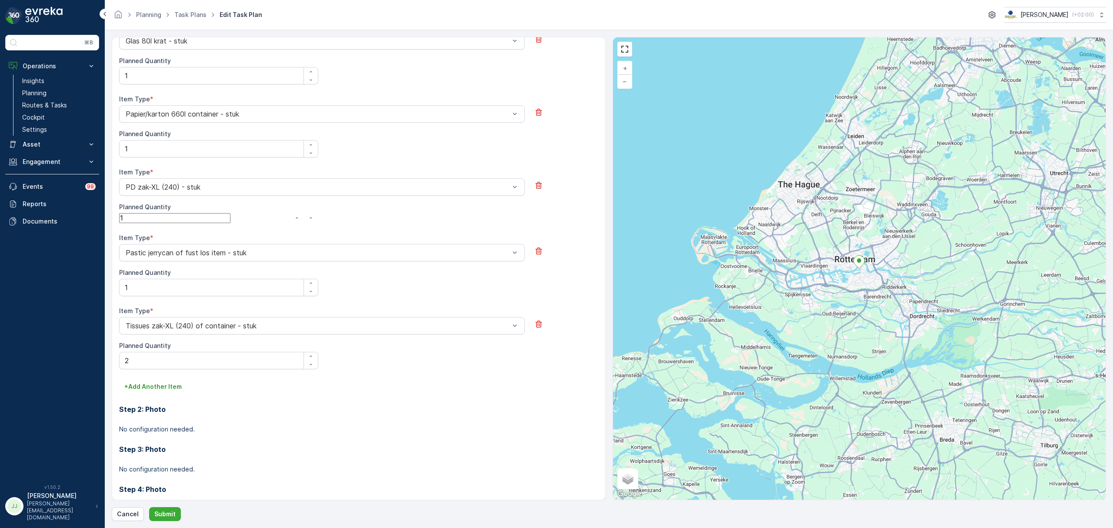
click at [157, 218] on Quantity "1" at bounding box center [174, 218] width 111 height 10
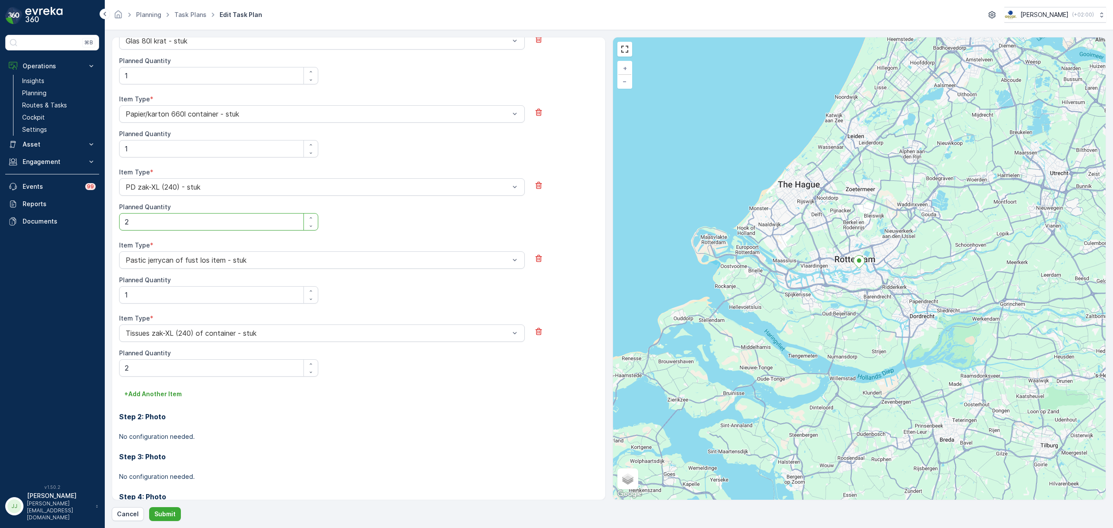
type Quantity "2"
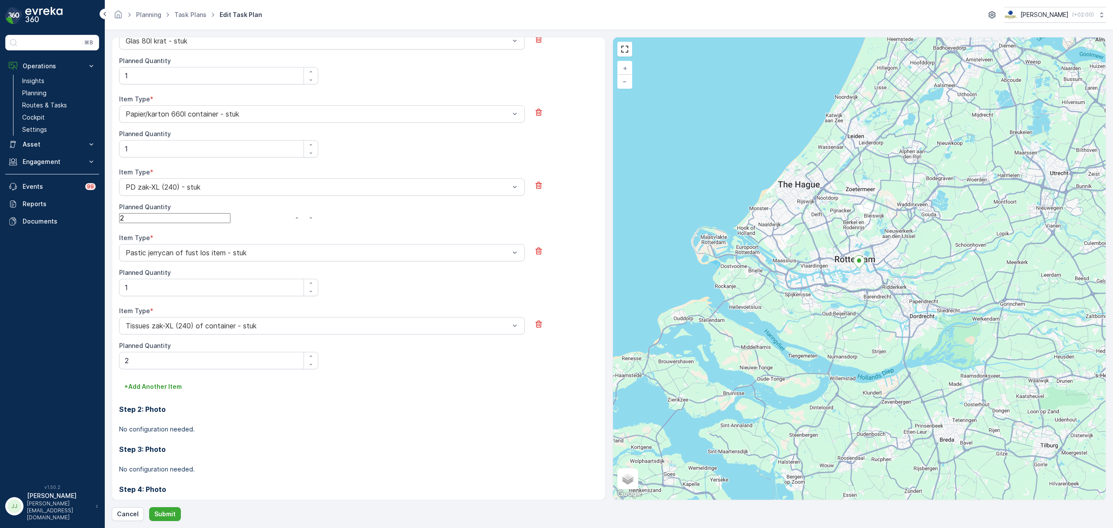
scroll to position [433, 0]
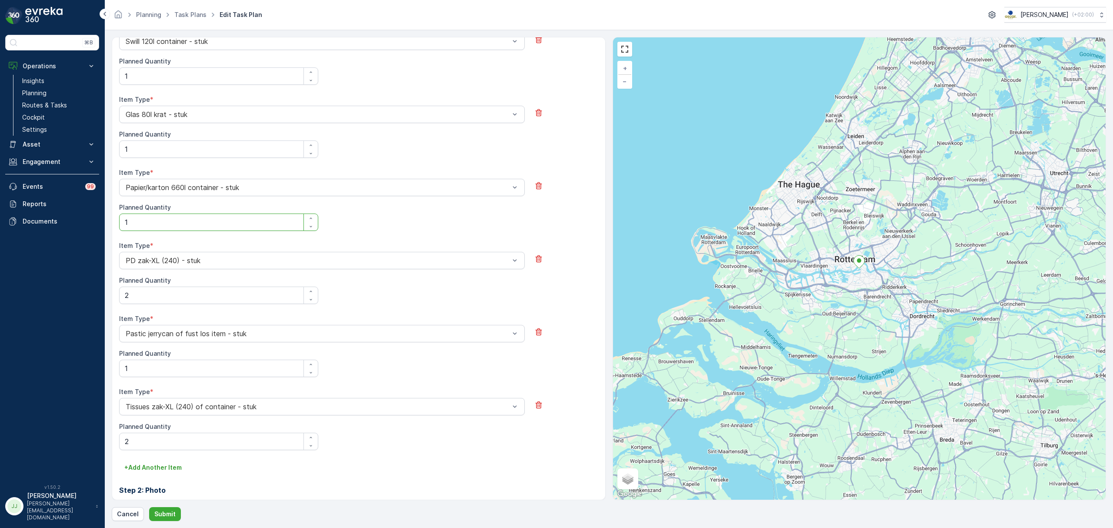
click at [157, 218] on Quantity "1" at bounding box center [218, 222] width 199 height 17
type Quantity "2"
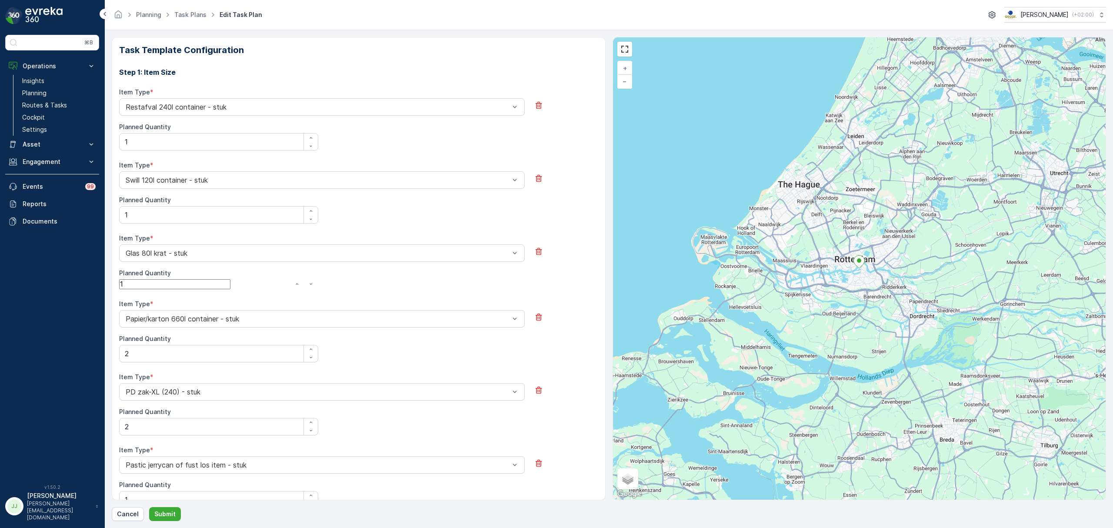
click at [140, 289] on Quantity "1" at bounding box center [174, 284] width 111 height 10
type Quantity "5"
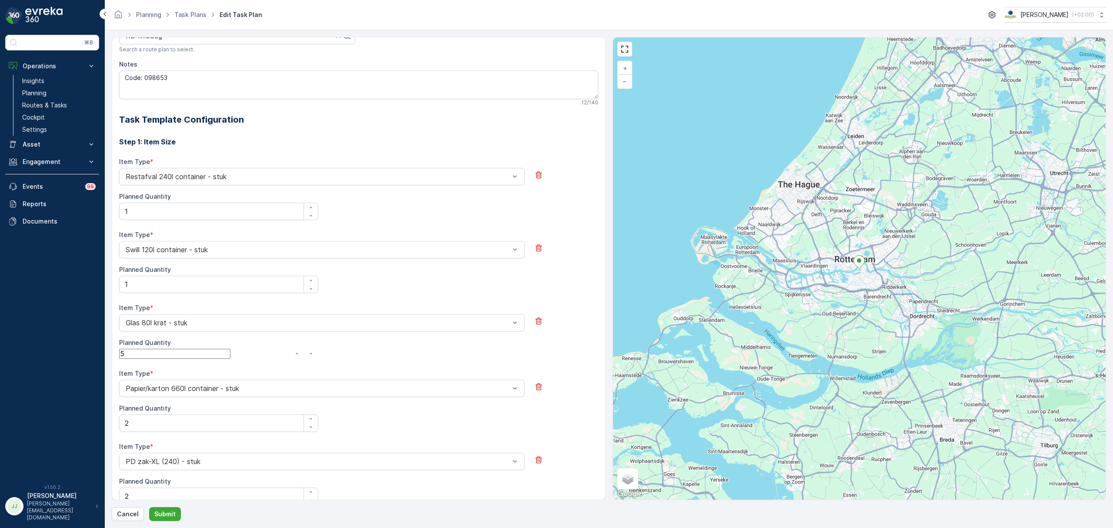
scroll to position [225, 0]
click at [141, 285] on Quantity "1" at bounding box center [174, 281] width 111 height 10
type Quantity "2"
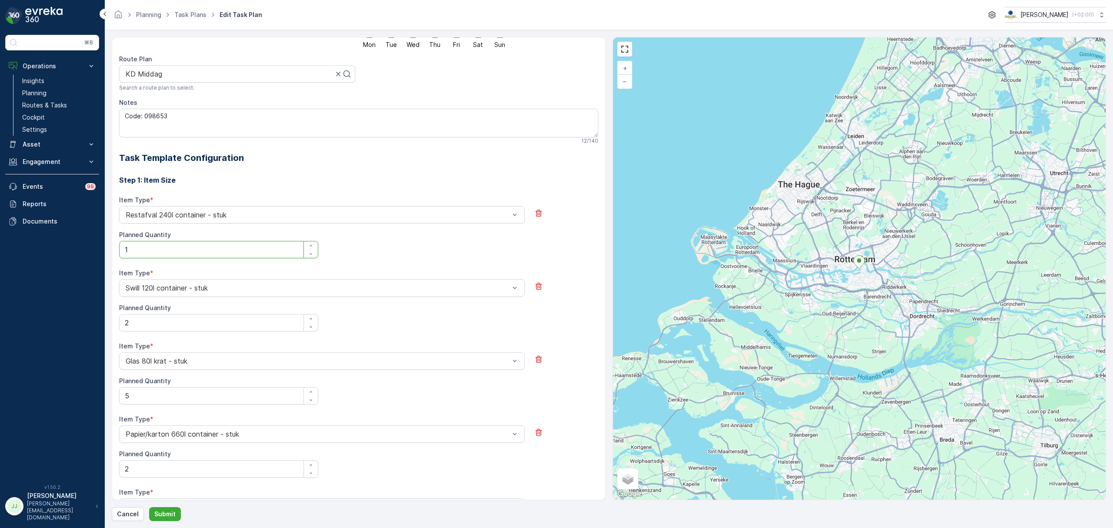
click at [143, 250] on Quantity "1" at bounding box center [218, 249] width 199 height 17
type Quantity "6"
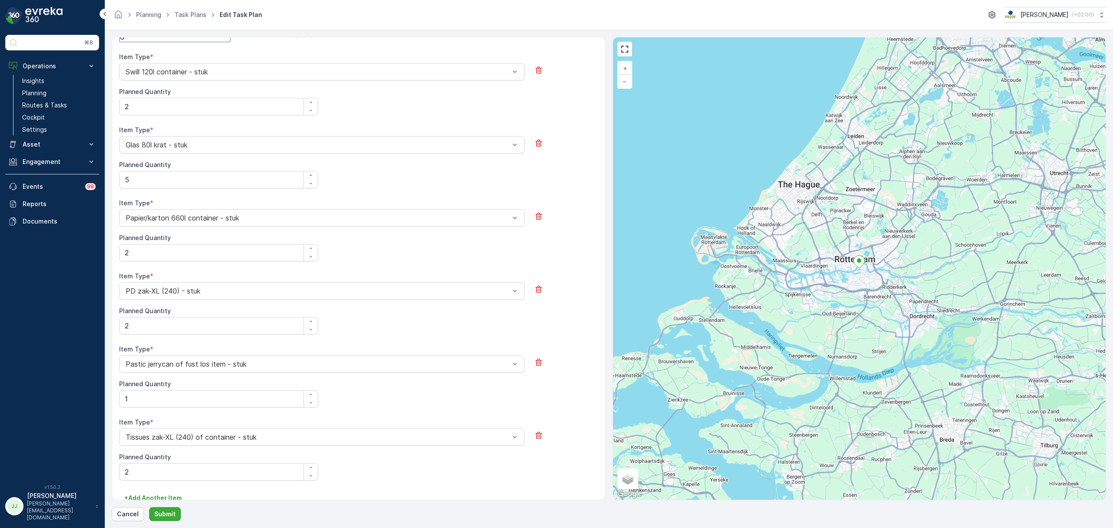
scroll to position [396, 0]
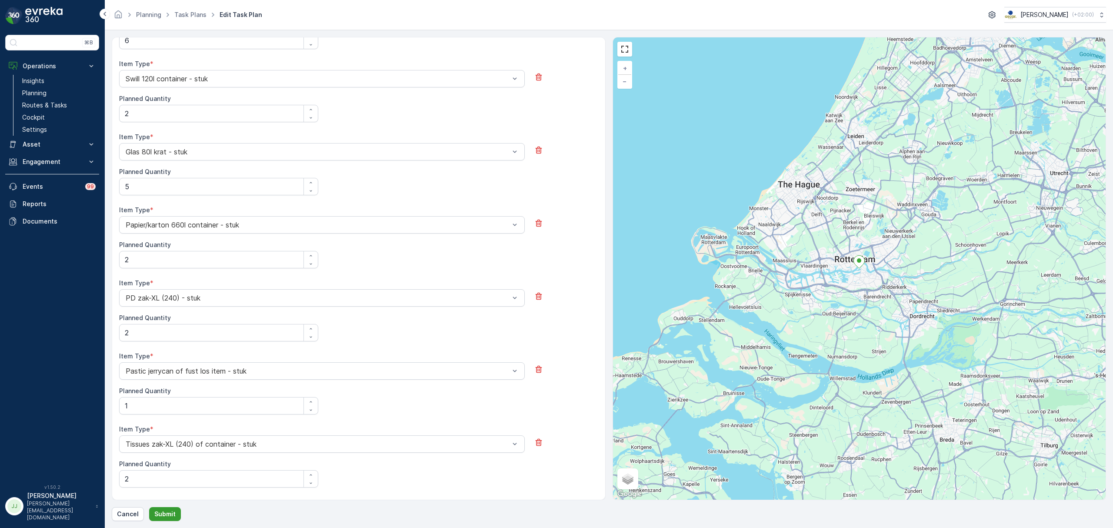
click at [170, 514] on p "Submit" at bounding box center [164, 514] width 21 height 9
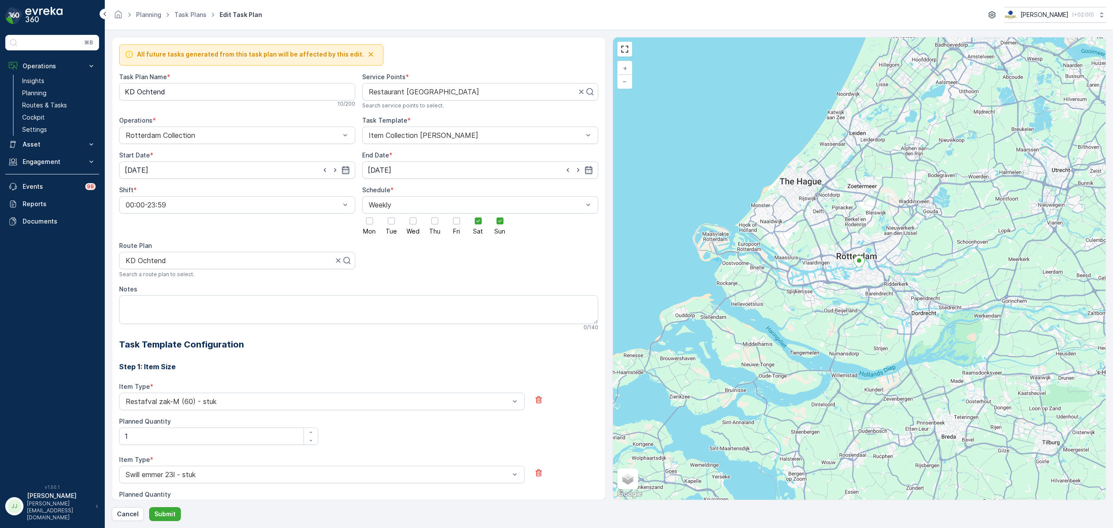
click at [47, 131] on link "Settings" at bounding box center [59, 130] width 80 height 12
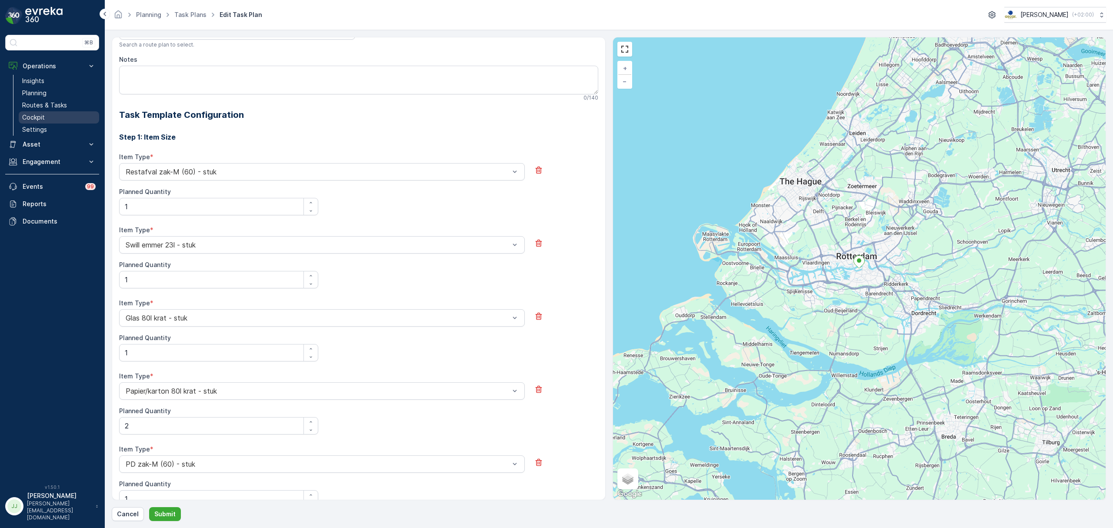
click at [54, 117] on link "Cockpit" at bounding box center [59, 117] width 80 height 12
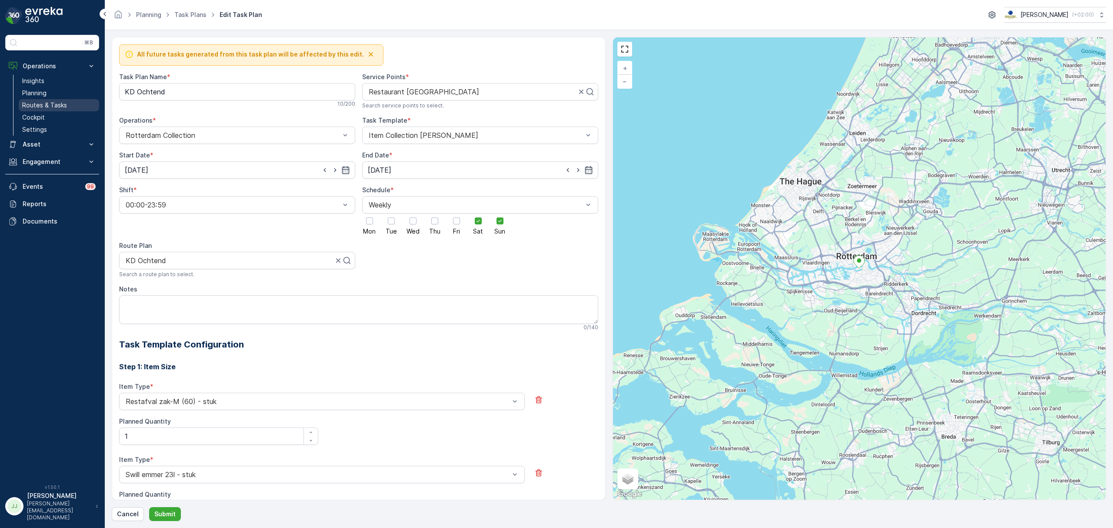
click at [53, 110] on p "Routes & Tasks" at bounding box center [44, 105] width 45 height 9
click at [50, 114] on link "Cockpit" at bounding box center [59, 117] width 80 height 12
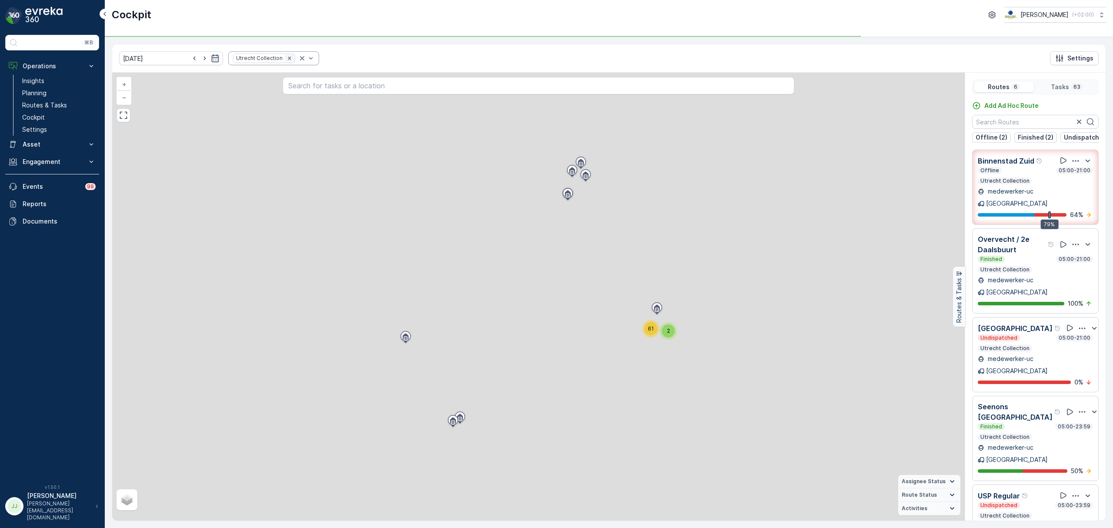
click at [287, 60] on icon "Remove Utrecht Collection" at bounding box center [290, 58] width 6 height 6
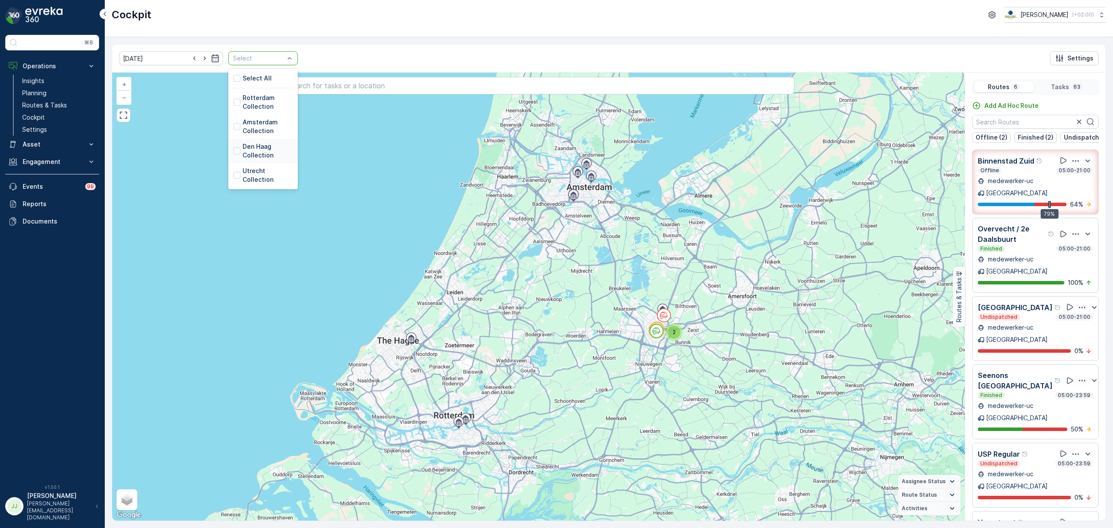
click at [256, 155] on p "Den Haag Collection" at bounding box center [268, 150] width 50 height 17
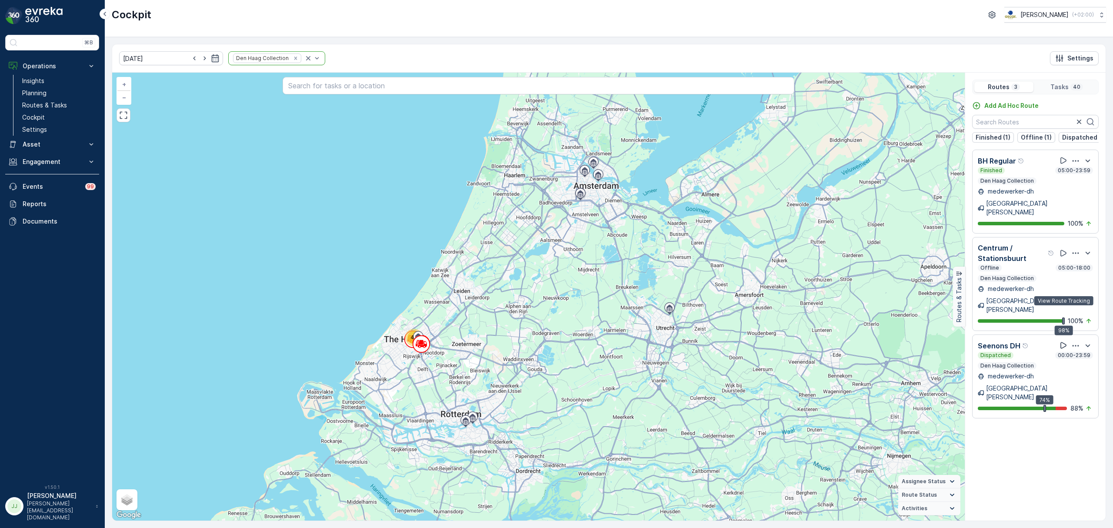
click at [1065, 342] on icon at bounding box center [1064, 345] width 6 height 7
